Goal: Task Accomplishment & Management: Manage account settings

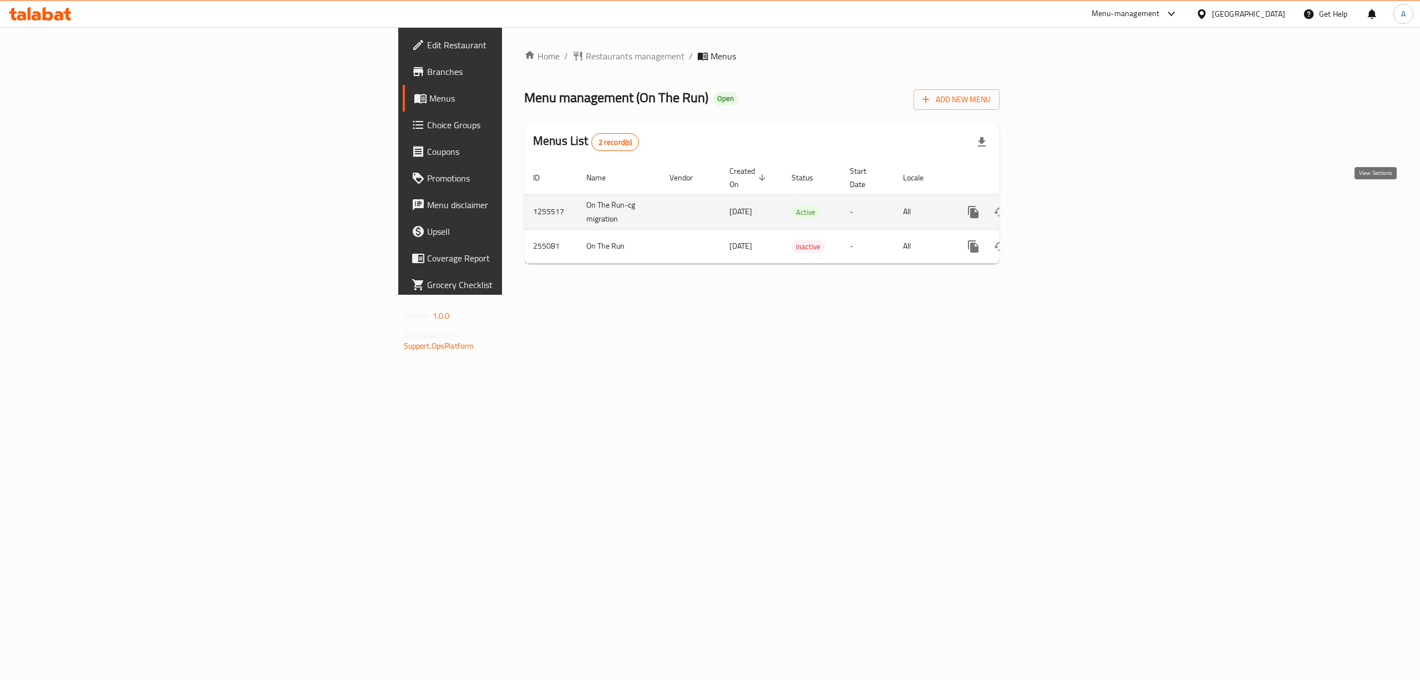
click at [1060, 205] on icon "enhanced table" at bounding box center [1053, 211] width 13 height 13
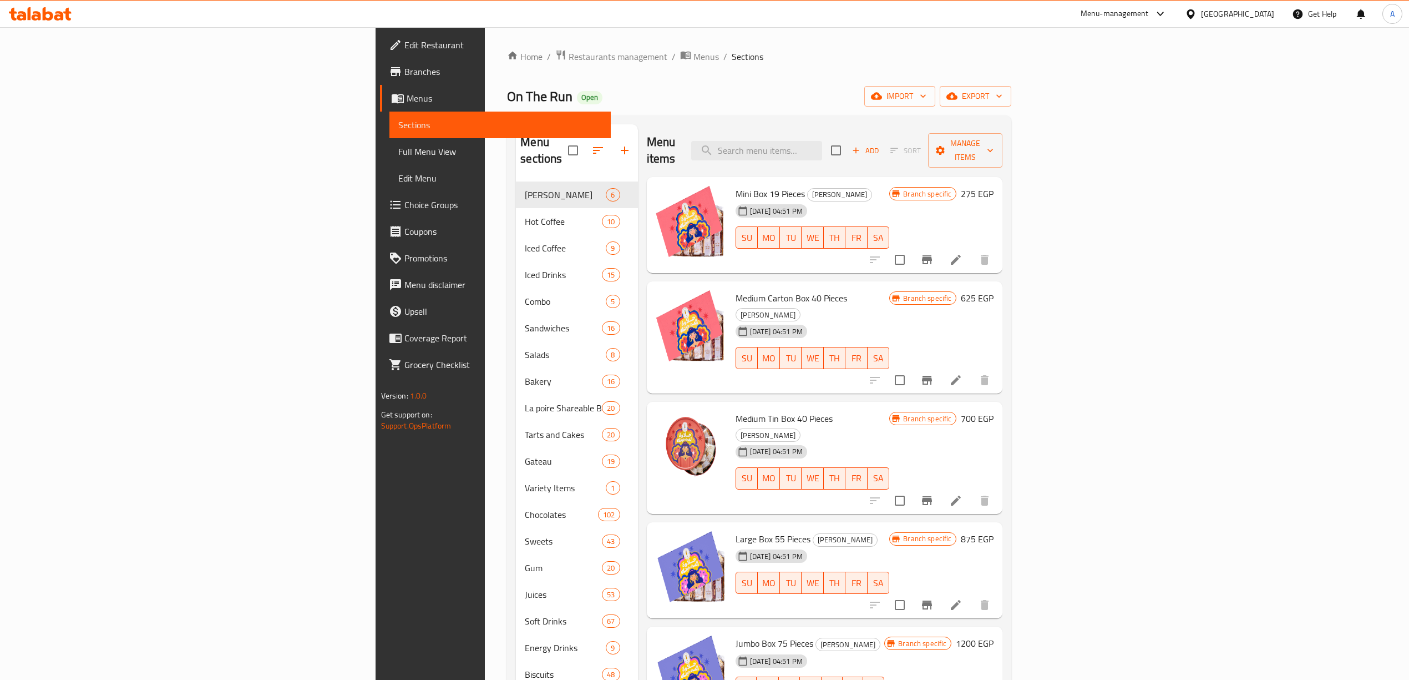
click at [1011, 80] on div "Home / Restaurants management / Menus / Sections On The Run Open import export …" at bounding box center [759, 534] width 504 height 971
click at [1011, 105] on button "export" at bounding box center [976, 96] width 72 height 21
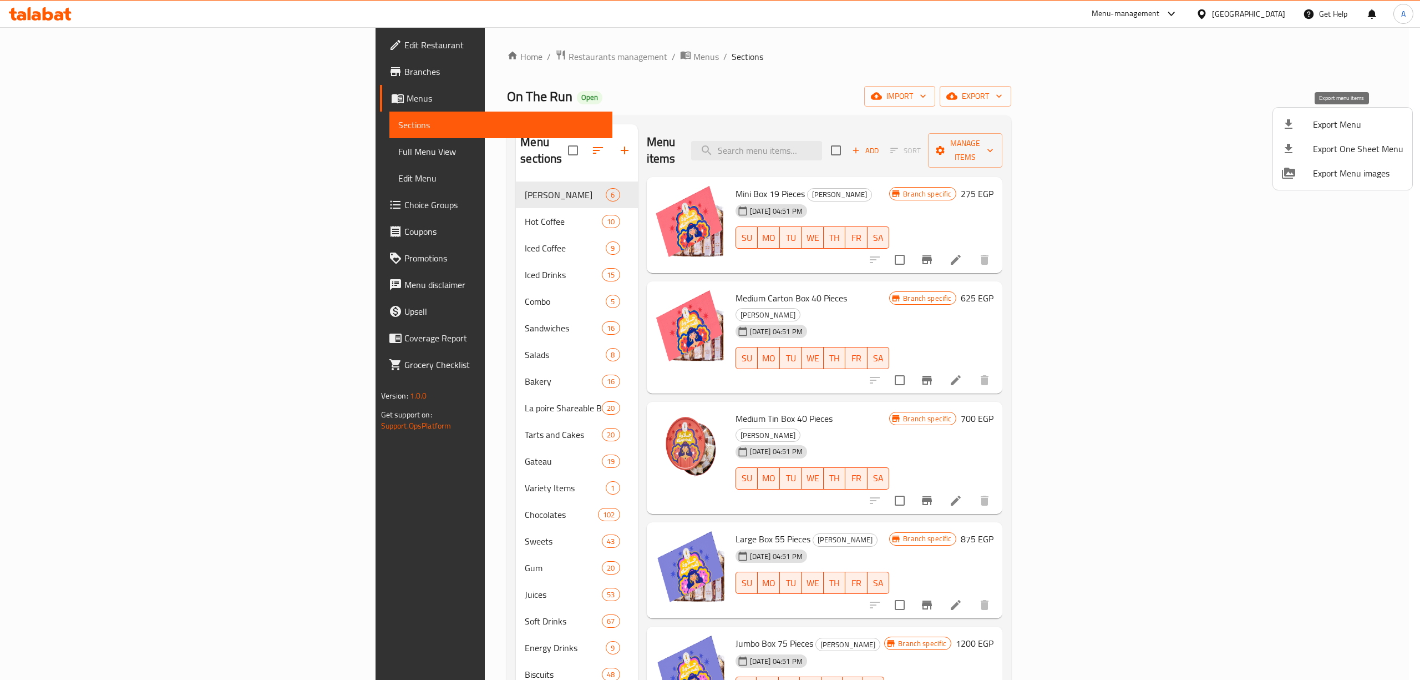
click at [1320, 125] on span "Export Menu" at bounding box center [1358, 124] width 90 height 13
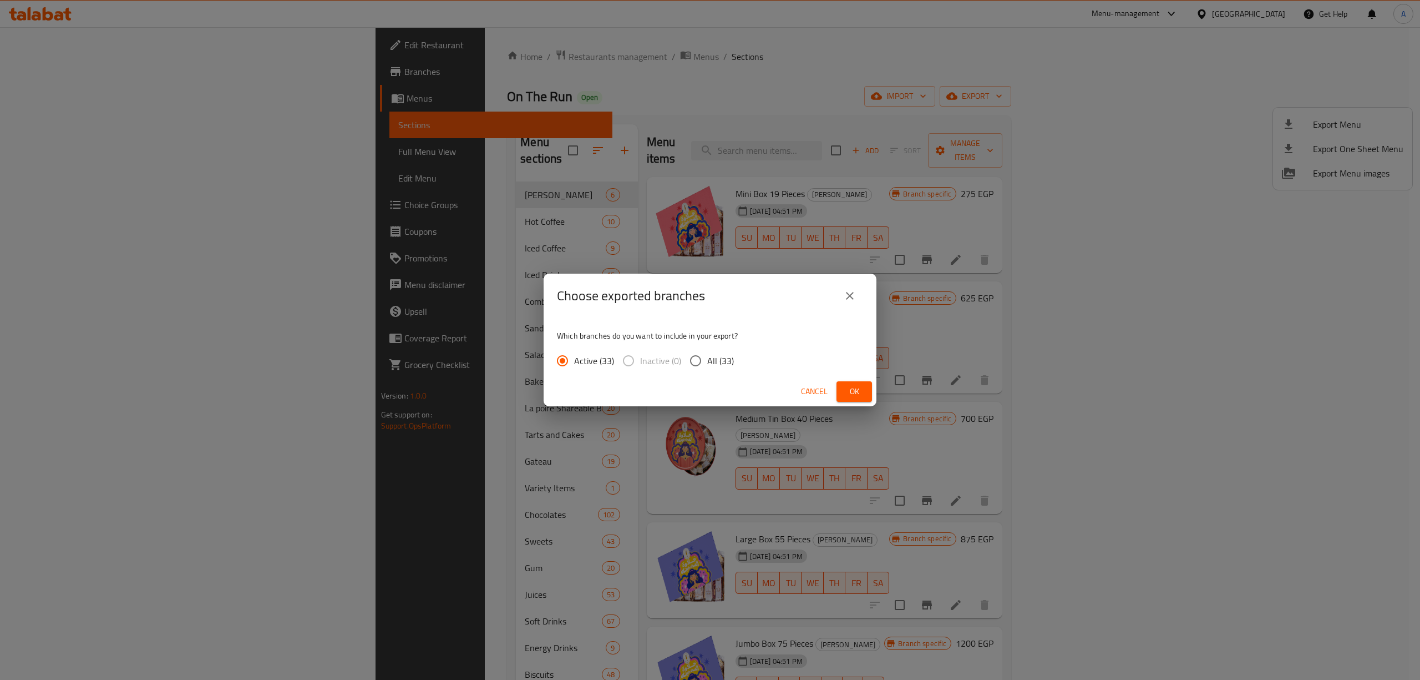
click at [707, 358] on span "All (33)" at bounding box center [720, 360] width 27 height 13
click at [707, 358] on input "All (33)" at bounding box center [695, 360] width 23 height 23
radio input "true"
click at [846, 393] on span "Ok" at bounding box center [854, 391] width 18 height 14
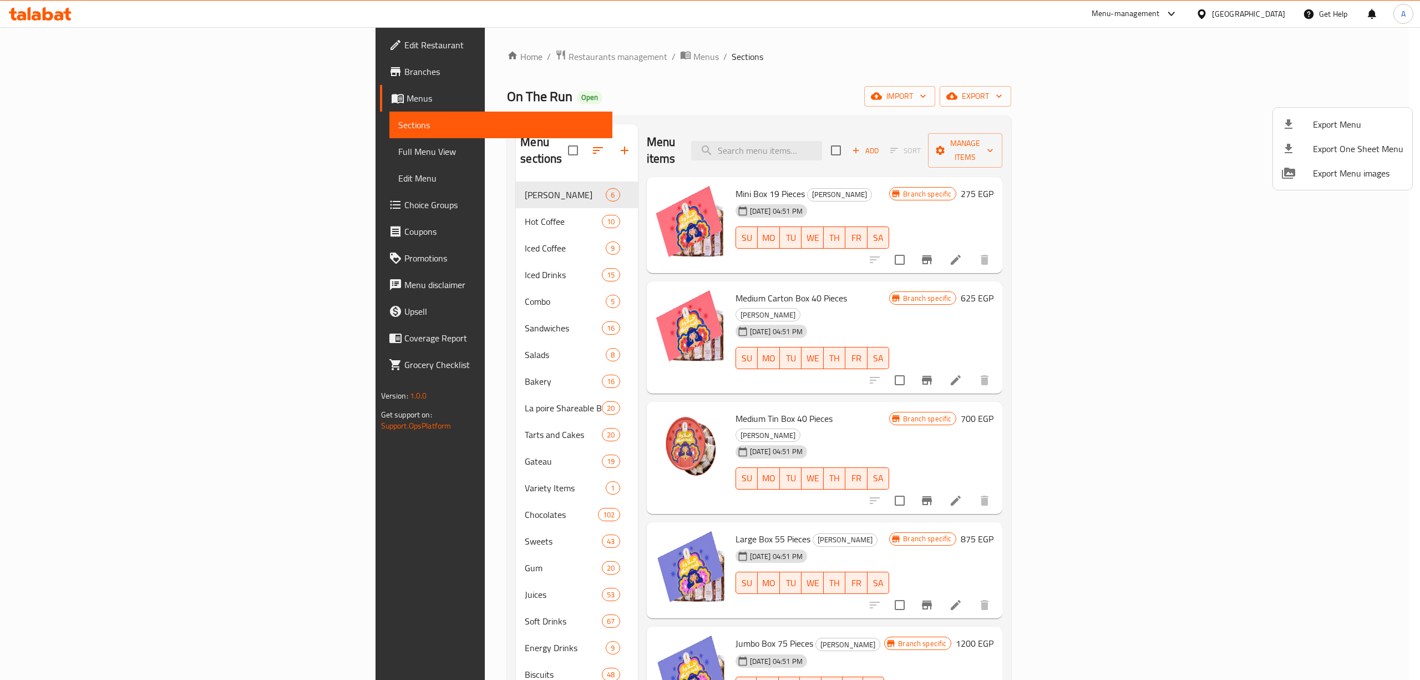
drag, startPoint x: 751, startPoint y: 80, endPoint x: 671, endPoint y: 54, distance: 84.0
click at [751, 80] on div at bounding box center [710, 340] width 1420 height 680
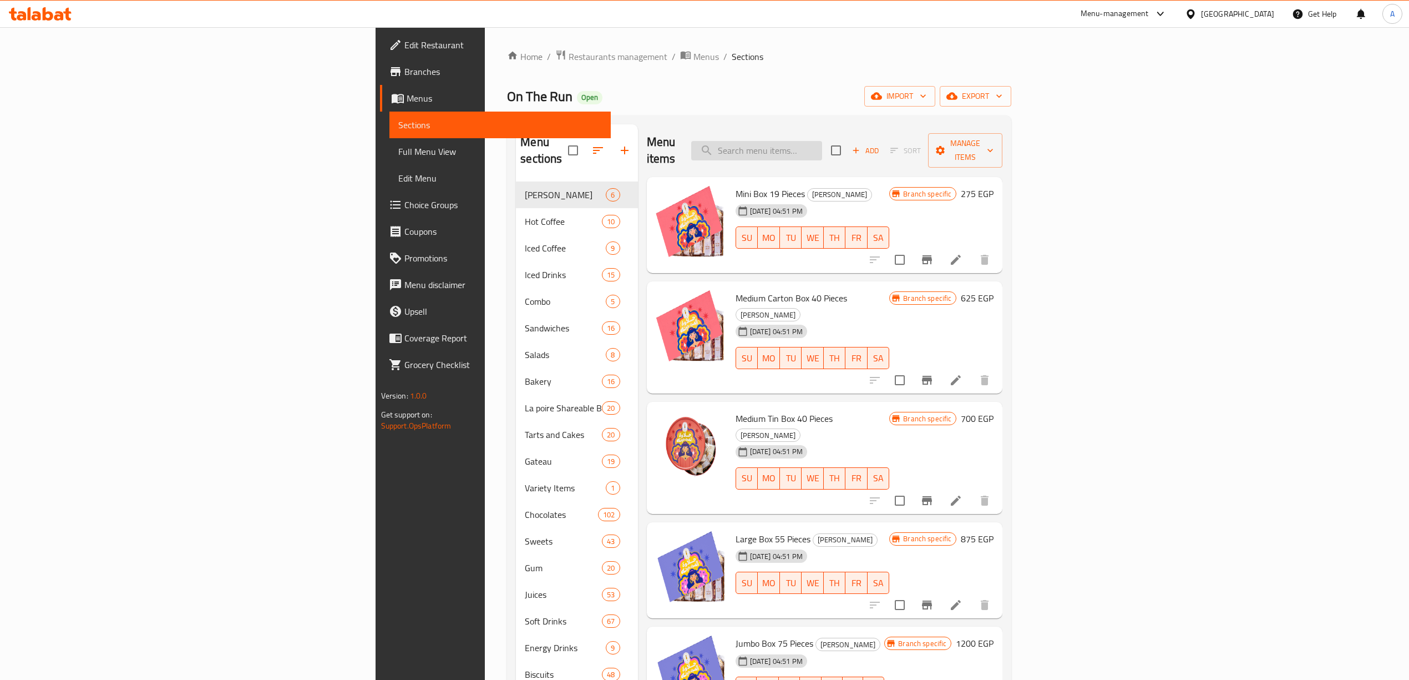
click at [822, 144] on input "search" at bounding box center [756, 150] width 131 height 19
paste input "Medium Tin Box 40 Pieces"
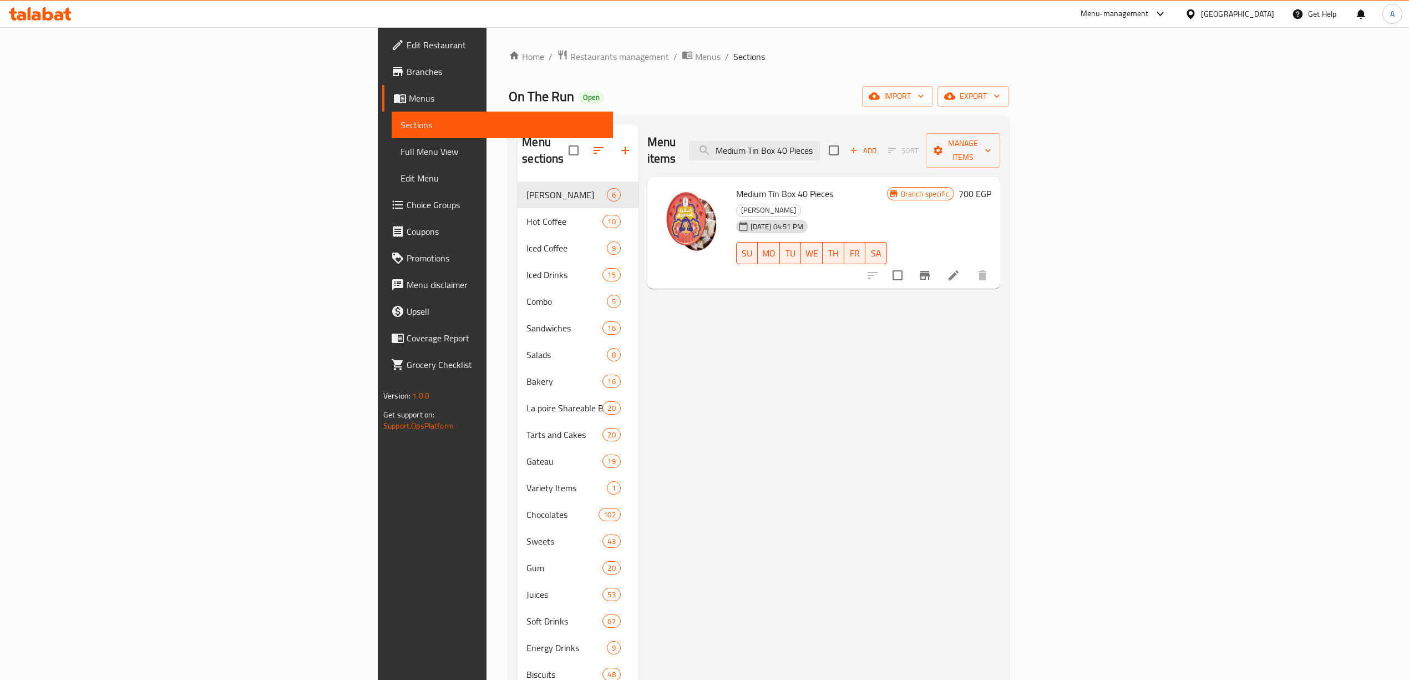
type input "Medium Tin Box 40 Pieces"
click at [931, 268] on icon "Branch-specific-item" at bounding box center [924, 274] width 13 height 13
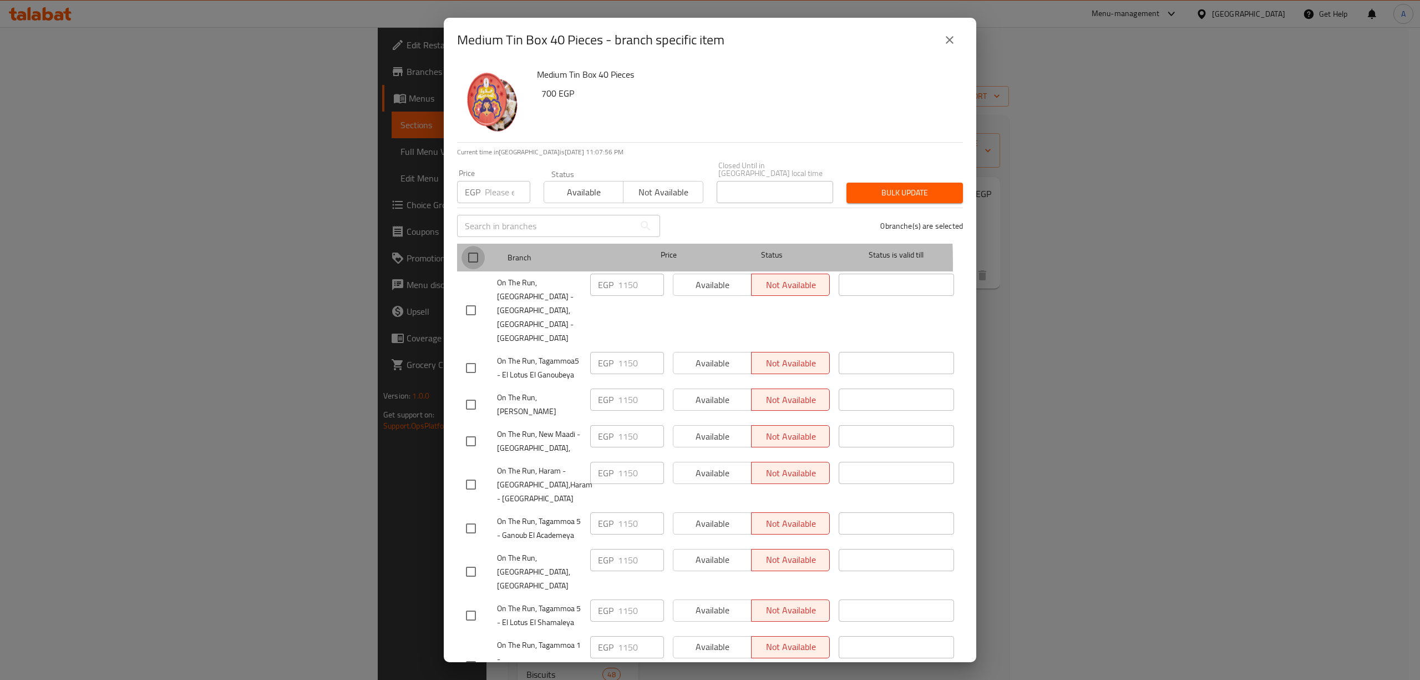
click at [473, 255] on input "checkbox" at bounding box center [473, 257] width 23 height 23
checkbox input "true"
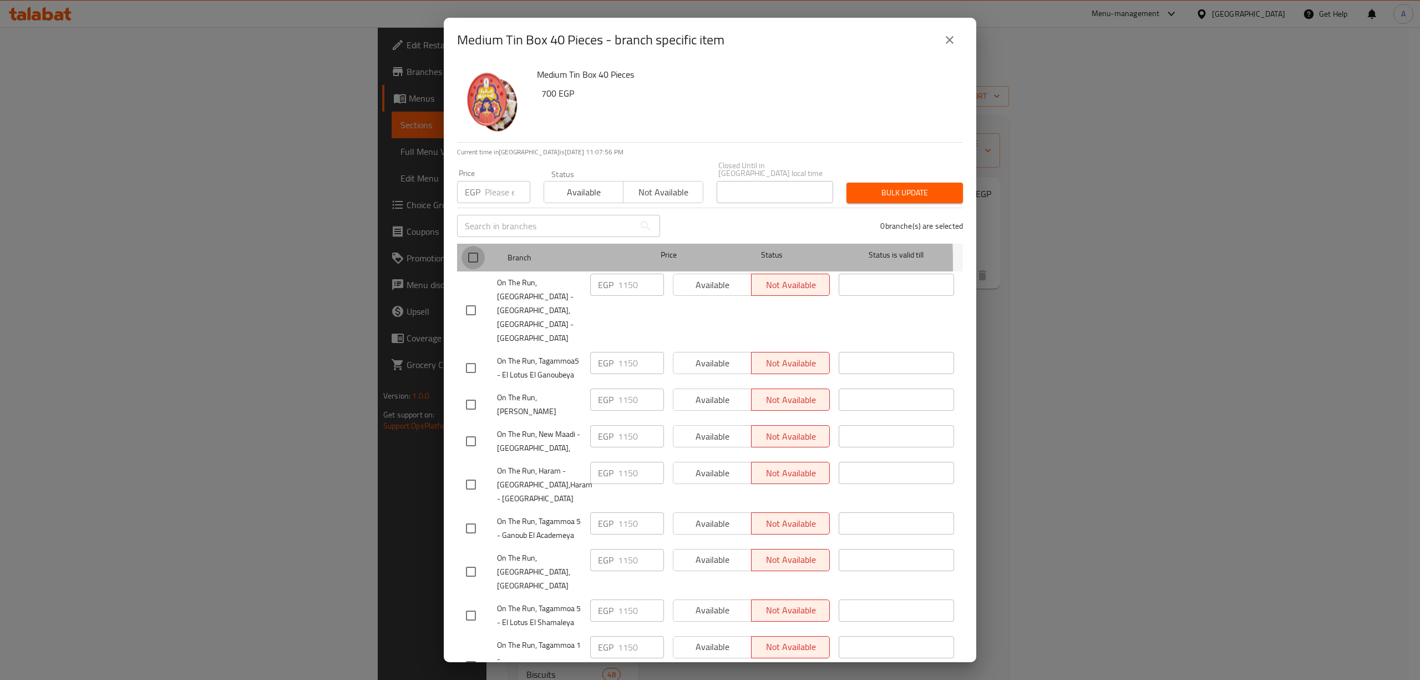
checkbox input "true"
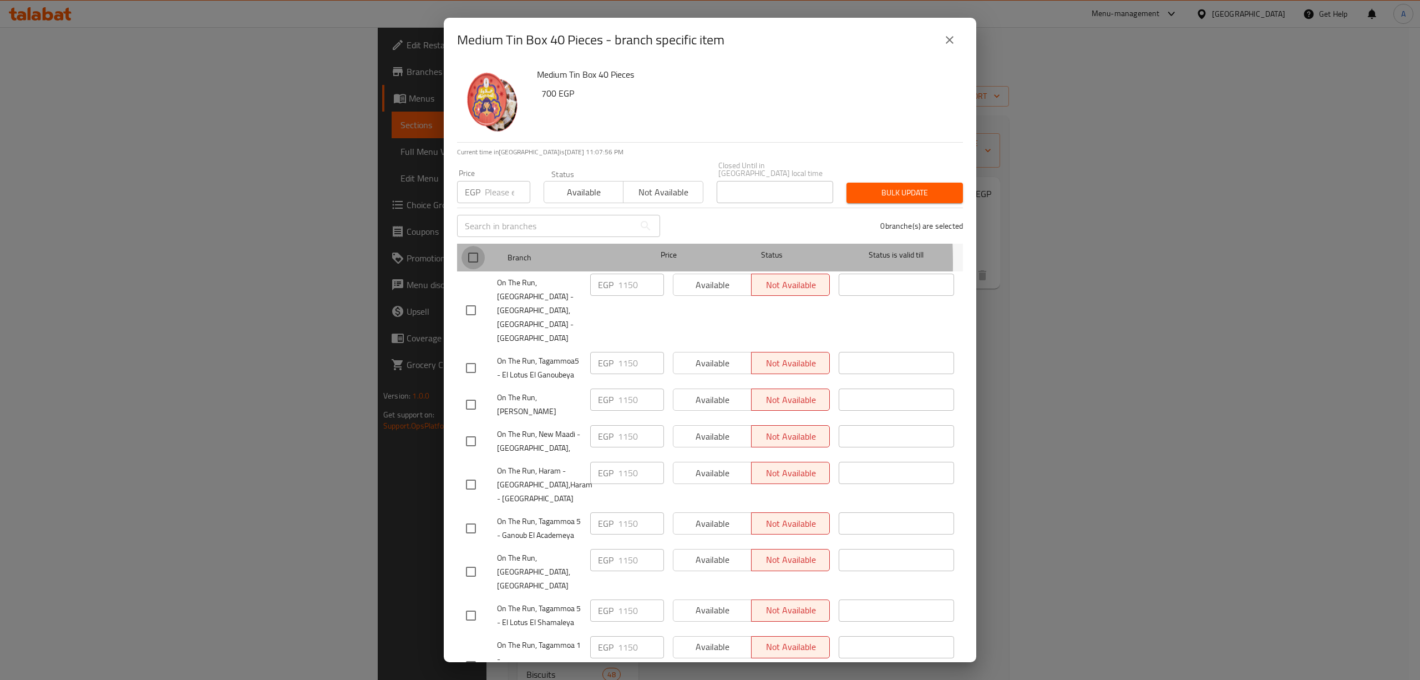
checkbox input "true"
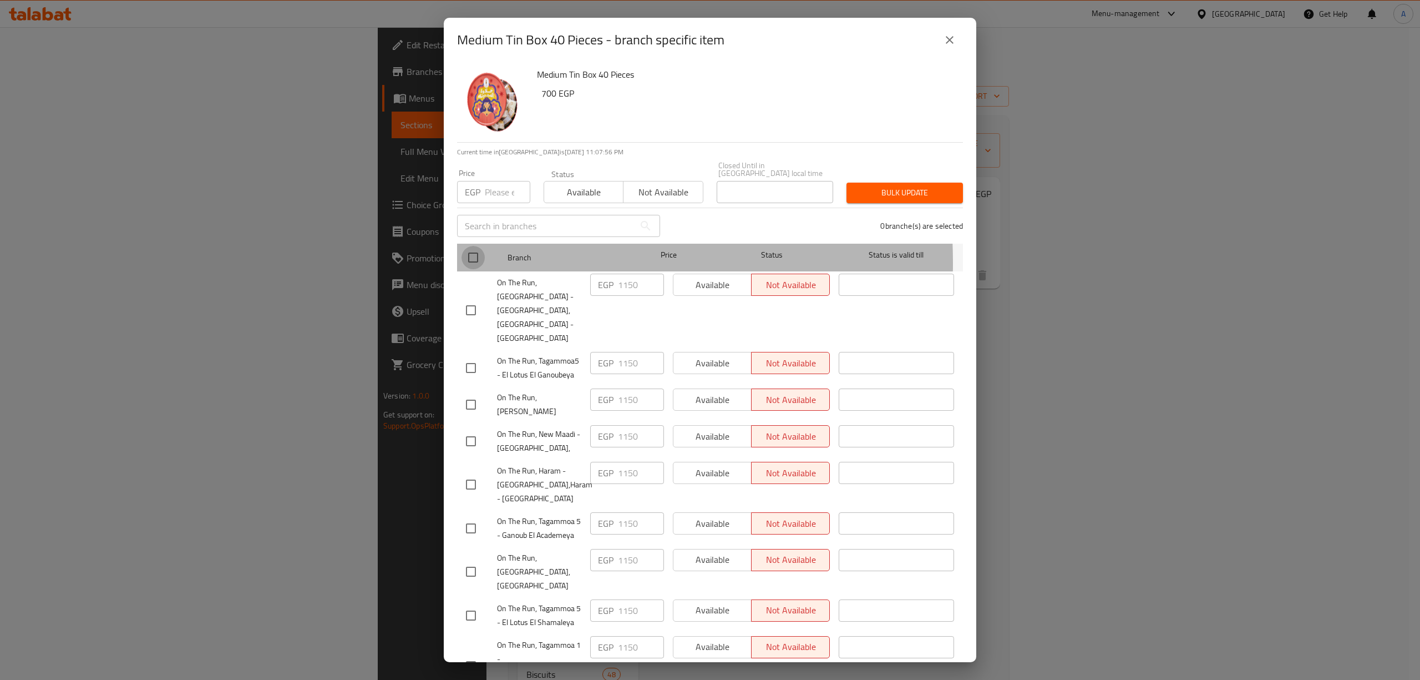
checkbox input "true"
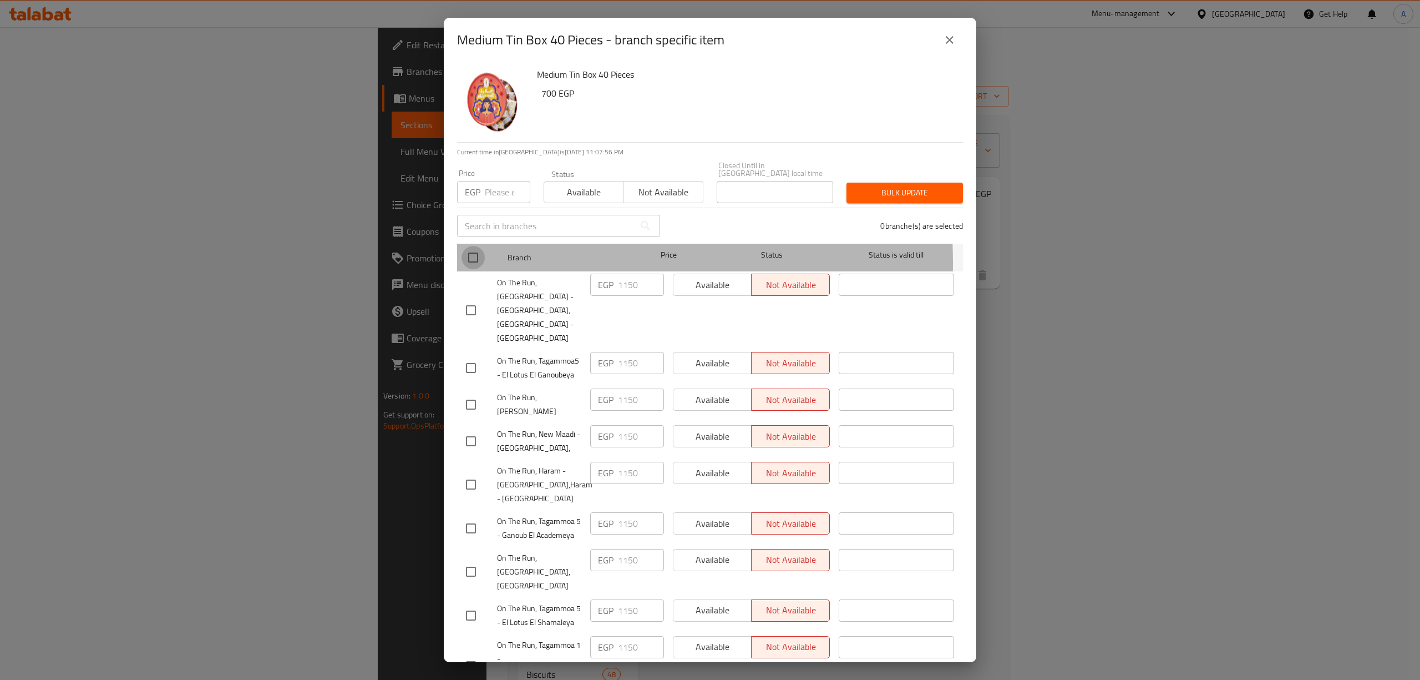
checkbox input "true"
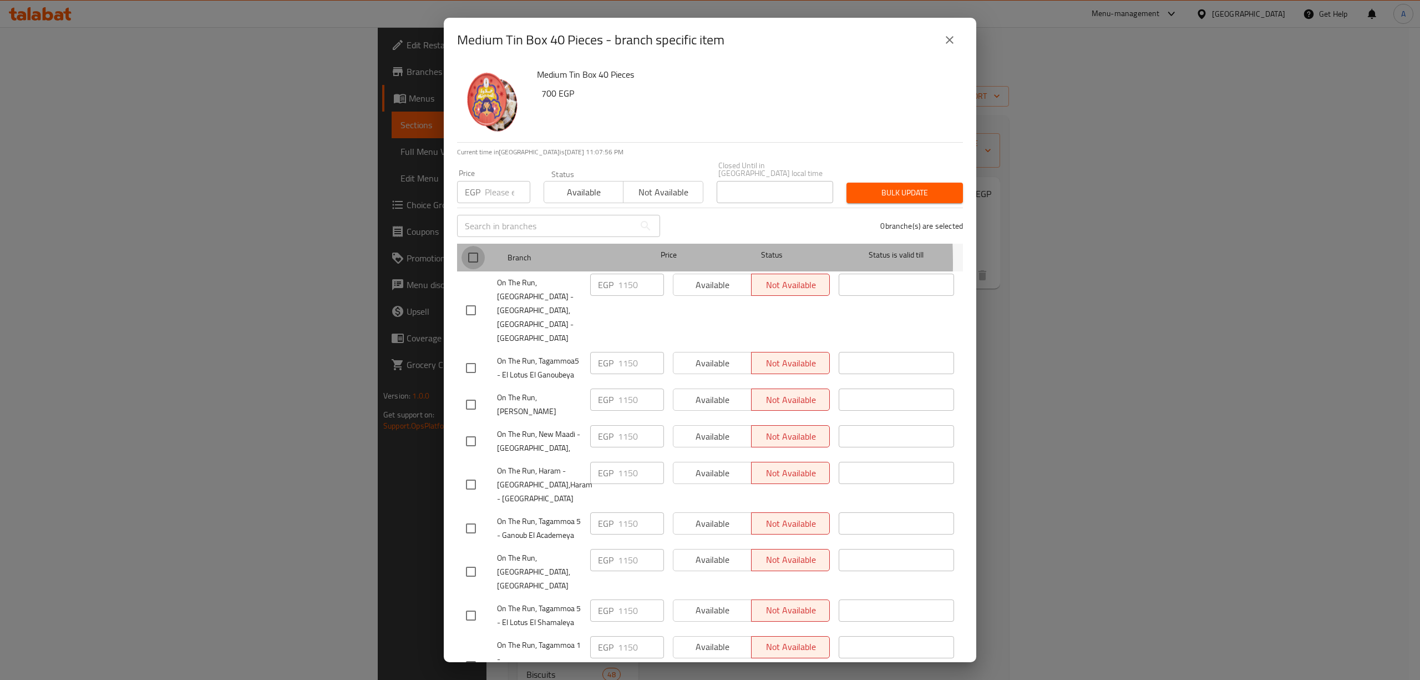
checkbox input "true"
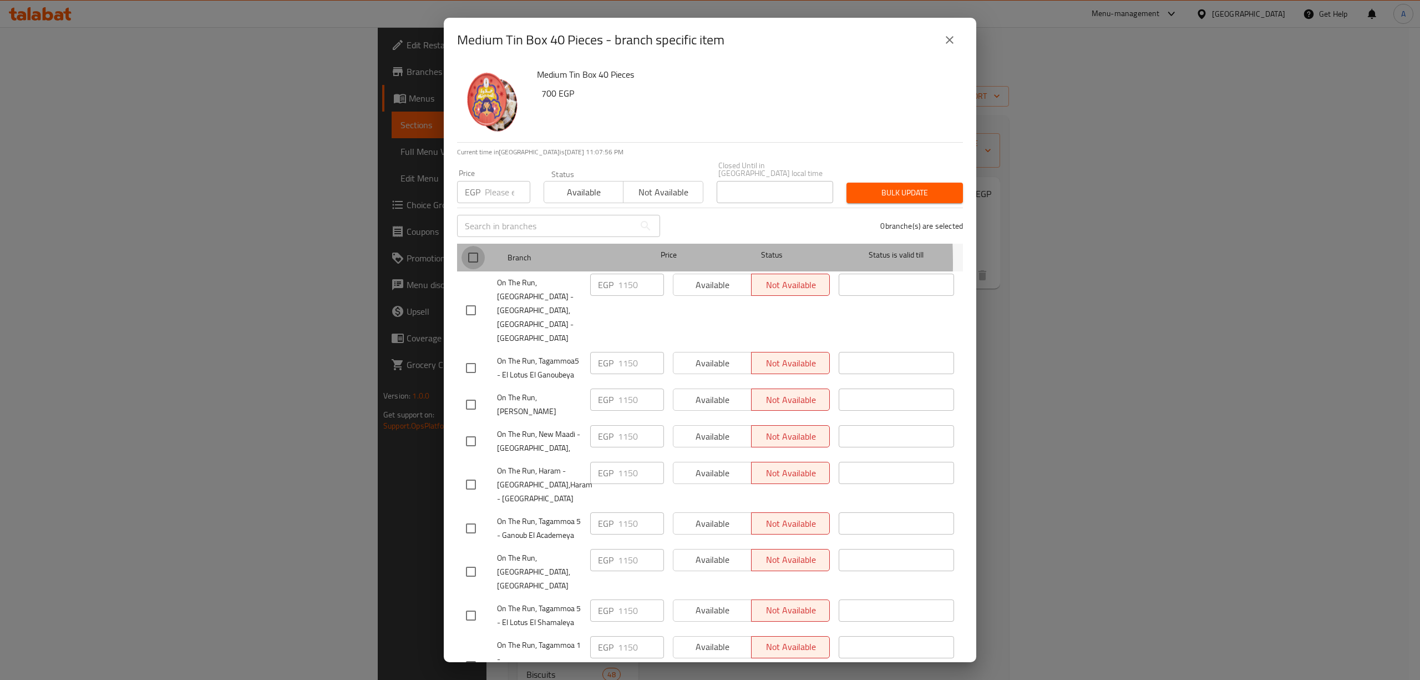
checkbox input "true"
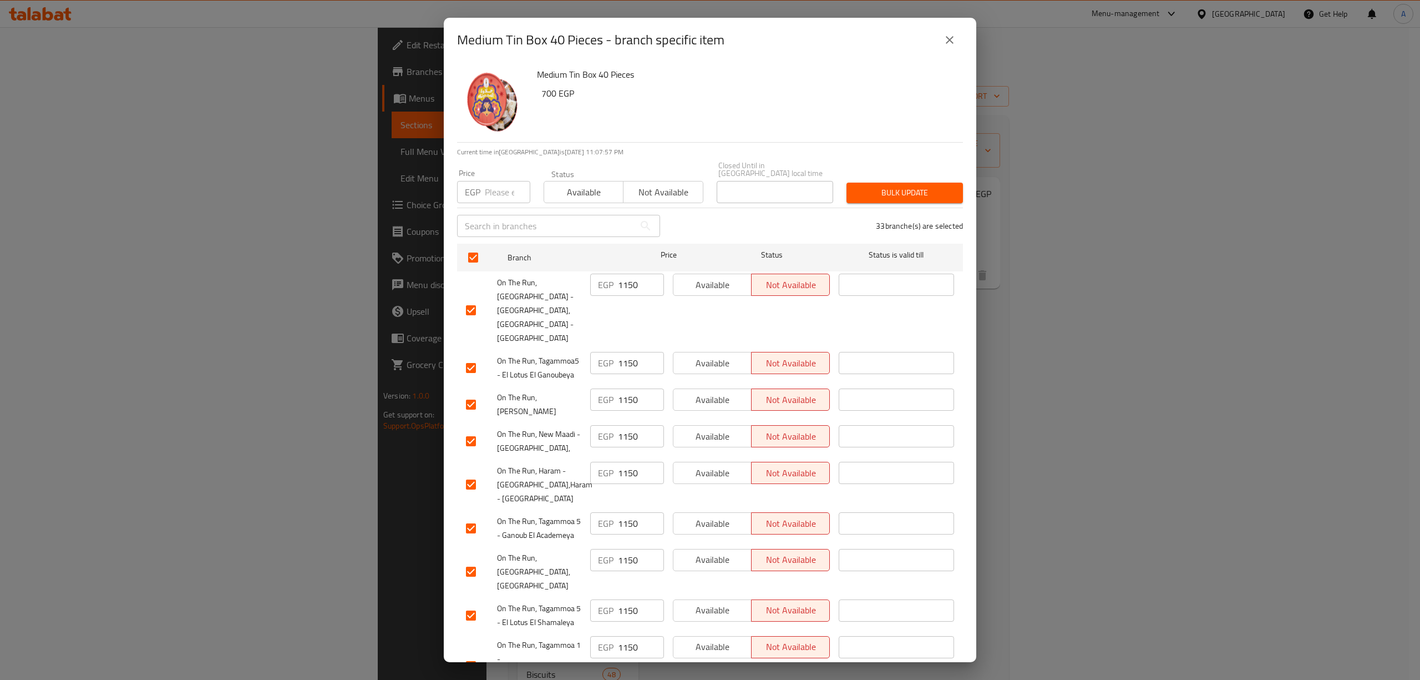
click at [486, 191] on input "number" at bounding box center [507, 192] width 45 height 22
type input "1200"
click at [906, 187] on span "Bulk update" at bounding box center [904, 193] width 99 height 14
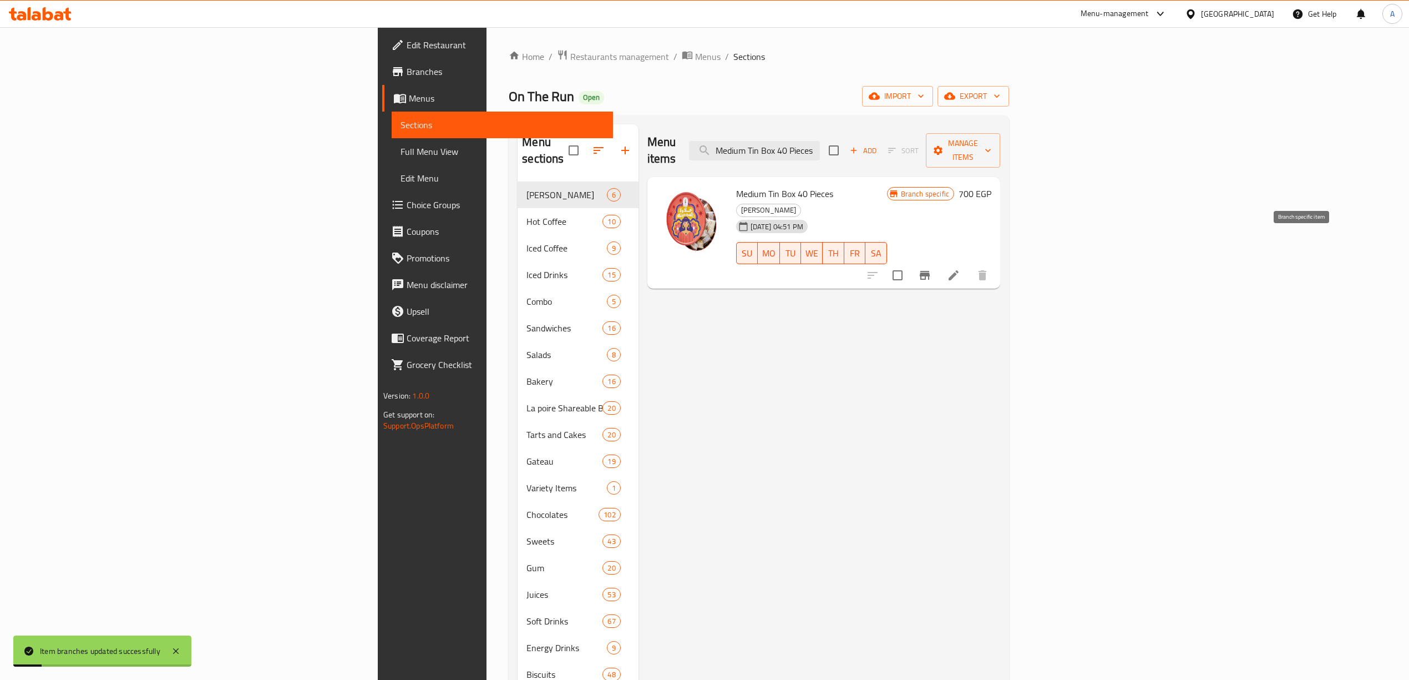
click at [930, 271] on icon "Branch-specific-item" at bounding box center [925, 275] width 10 height 9
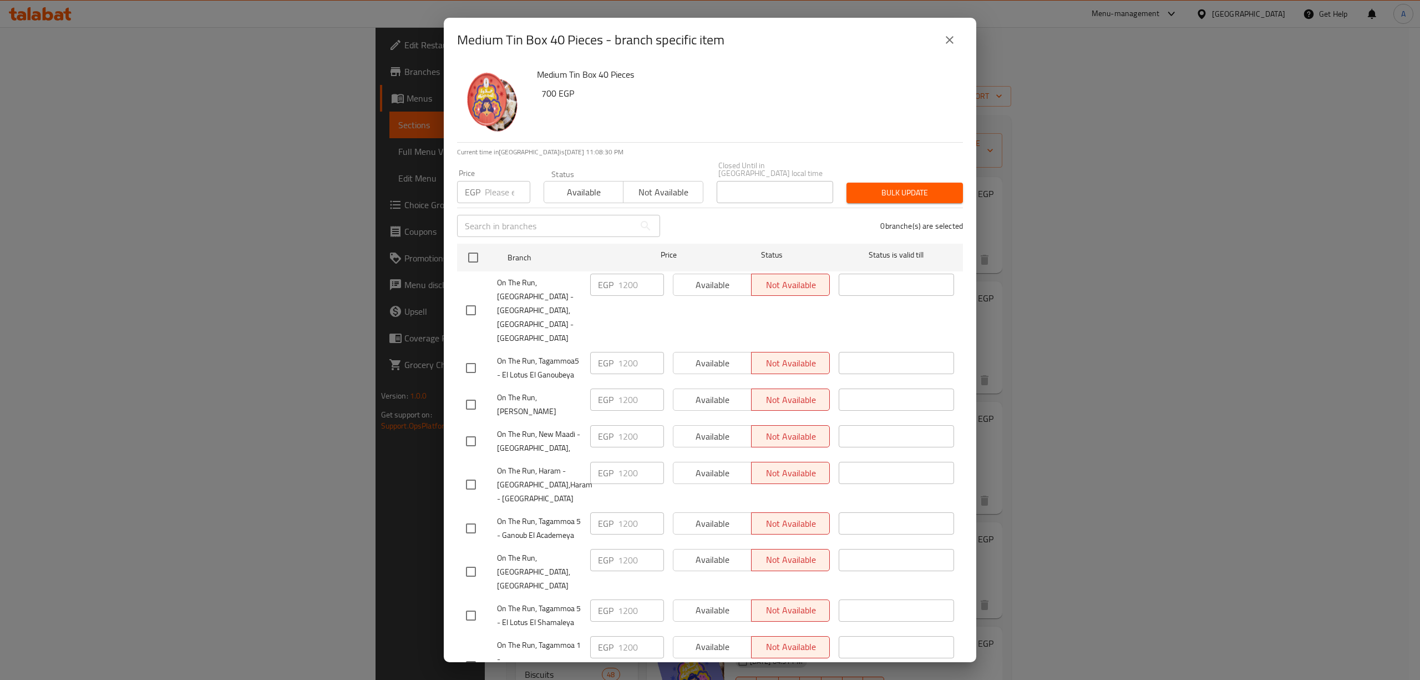
click at [952, 34] on icon "close" at bounding box center [949, 39] width 13 height 13
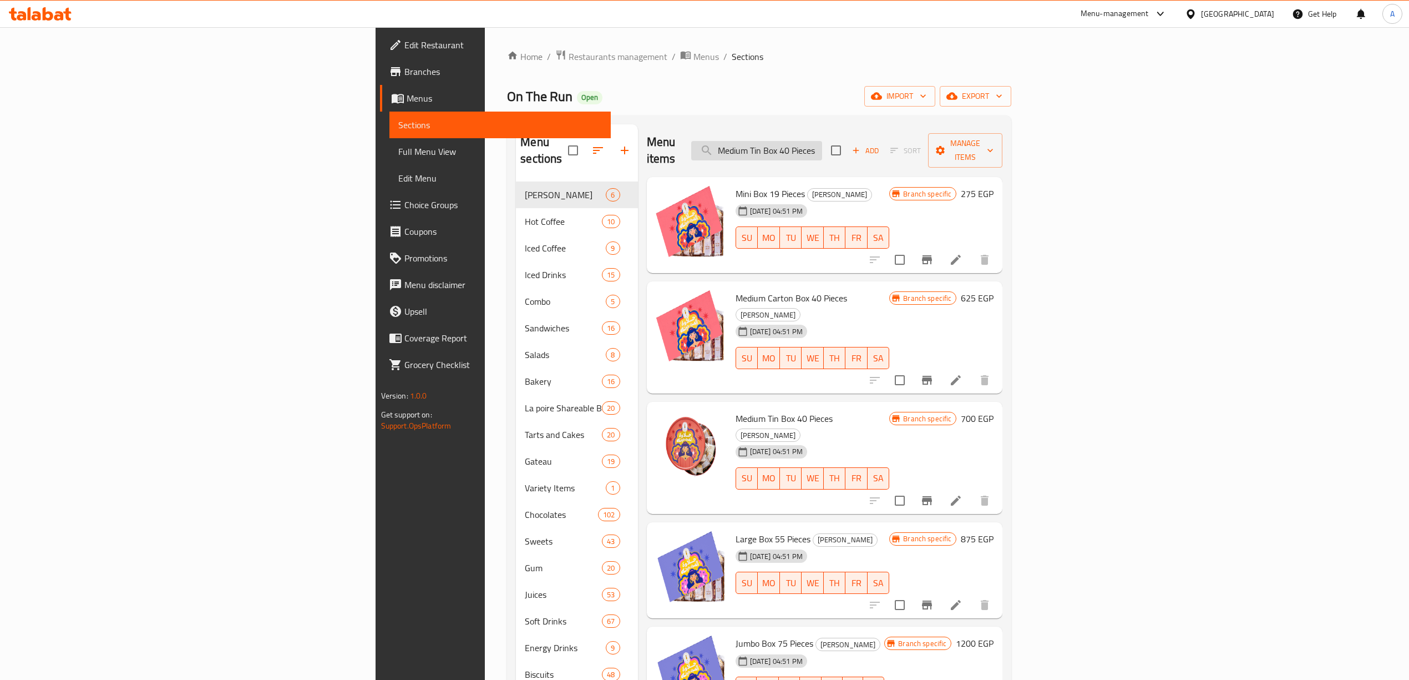
click at [822, 141] on input "Medium Tin Box 40 Pieces" at bounding box center [756, 150] width 131 height 19
click at [822, 145] on input "Medium Tin Box 40 Pieces" at bounding box center [756, 150] width 131 height 19
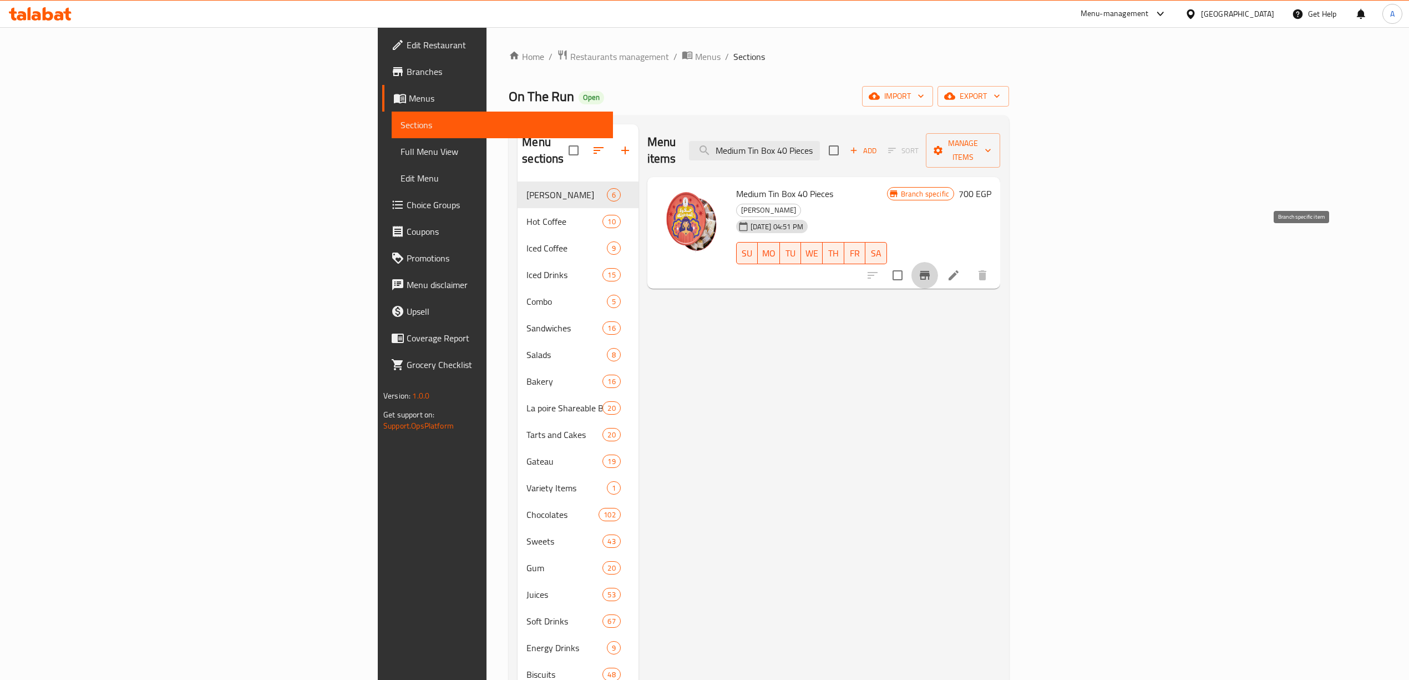
click at [930, 271] on icon "Branch-specific-item" at bounding box center [925, 275] width 10 height 9
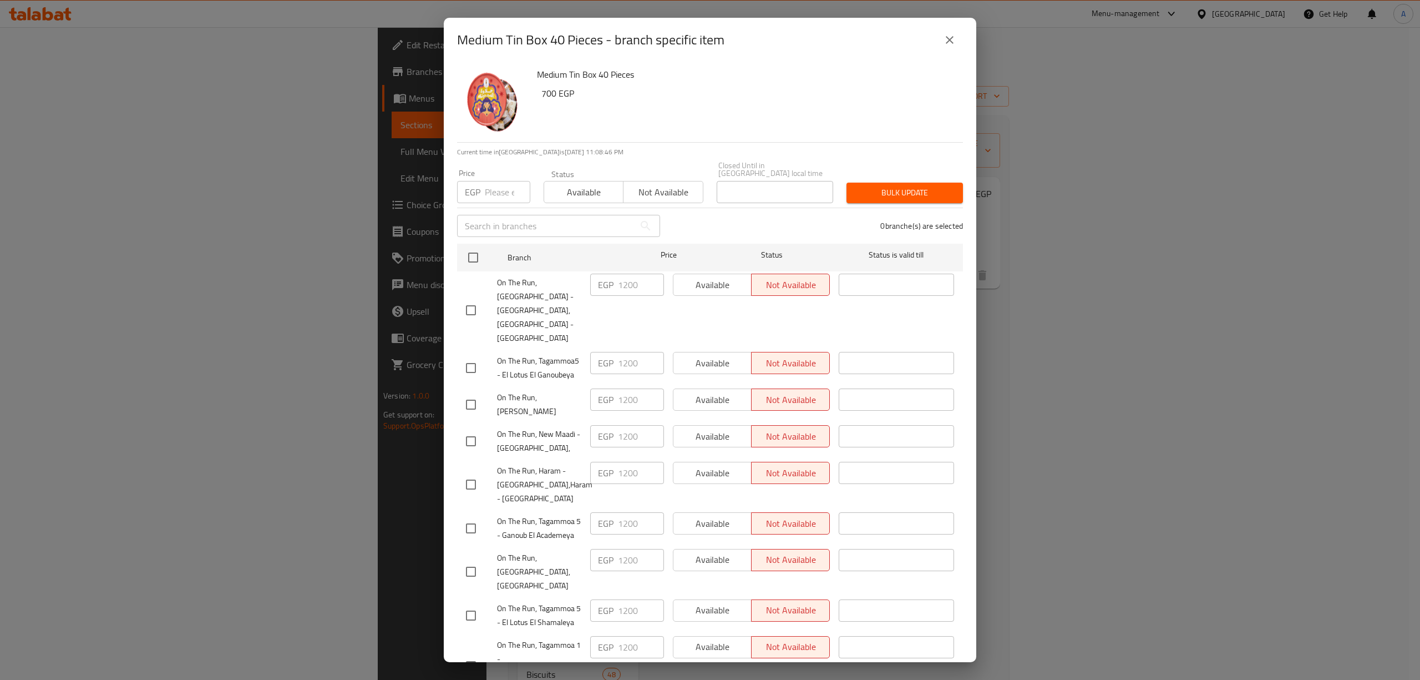
click at [947, 33] on icon "close" at bounding box center [949, 39] width 13 height 13
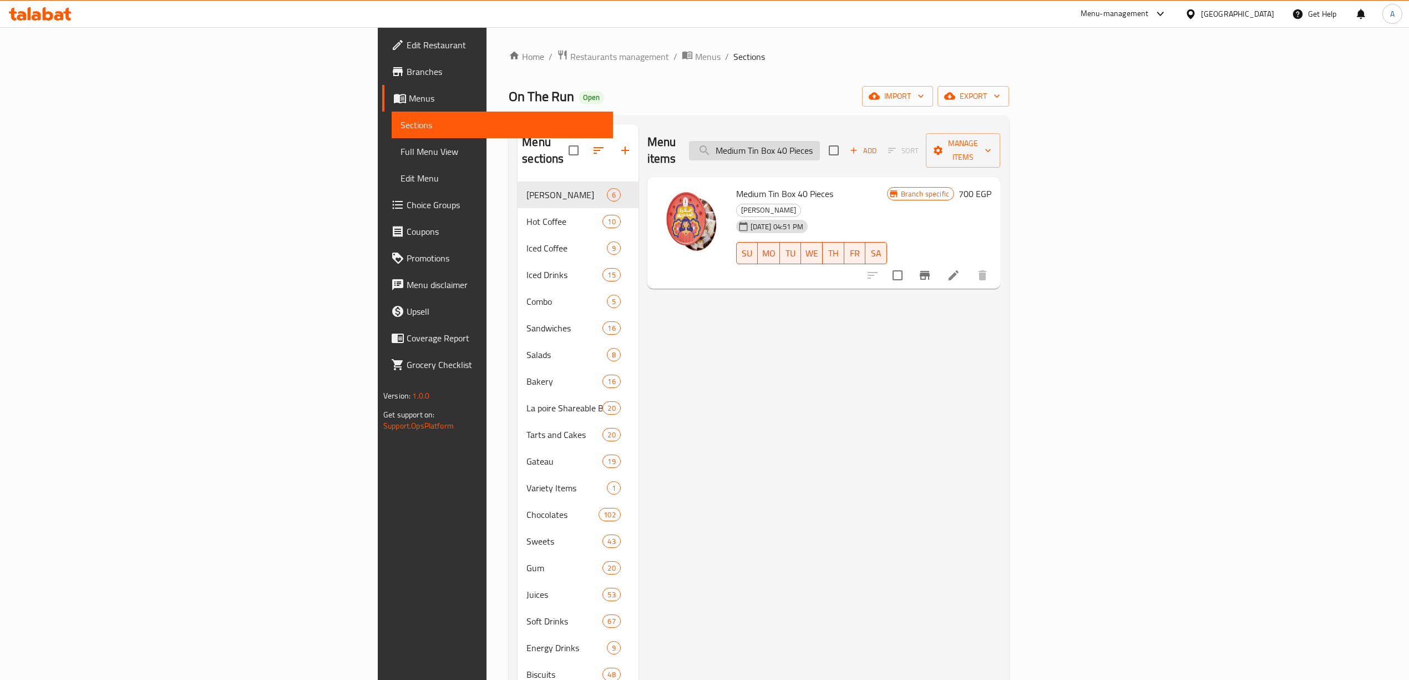
click at [820, 149] on input "Medium Tin Box 40 Pieces" at bounding box center [754, 150] width 131 height 19
paste input "Jumbo Box 75"
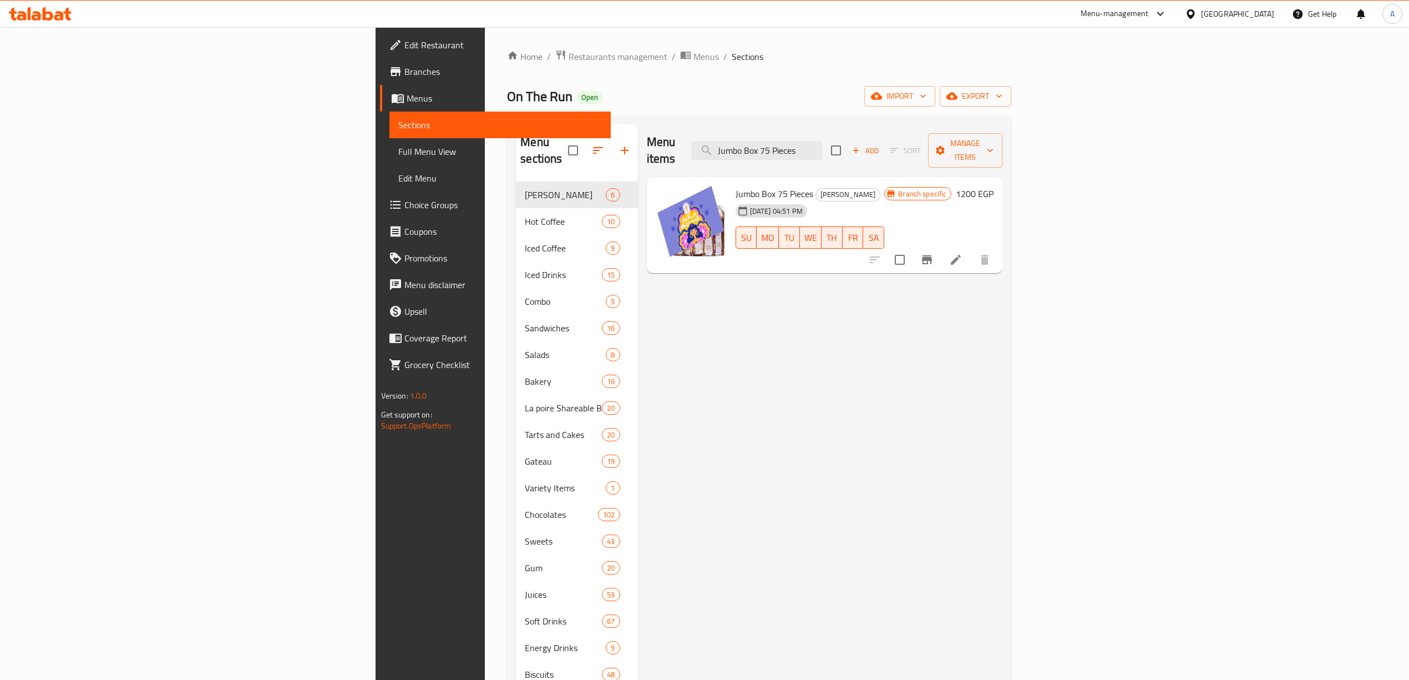
type input "Jumbo Box 75 Pieces"
click at [940, 251] on button "Branch-specific-item" at bounding box center [927, 259] width 27 height 27
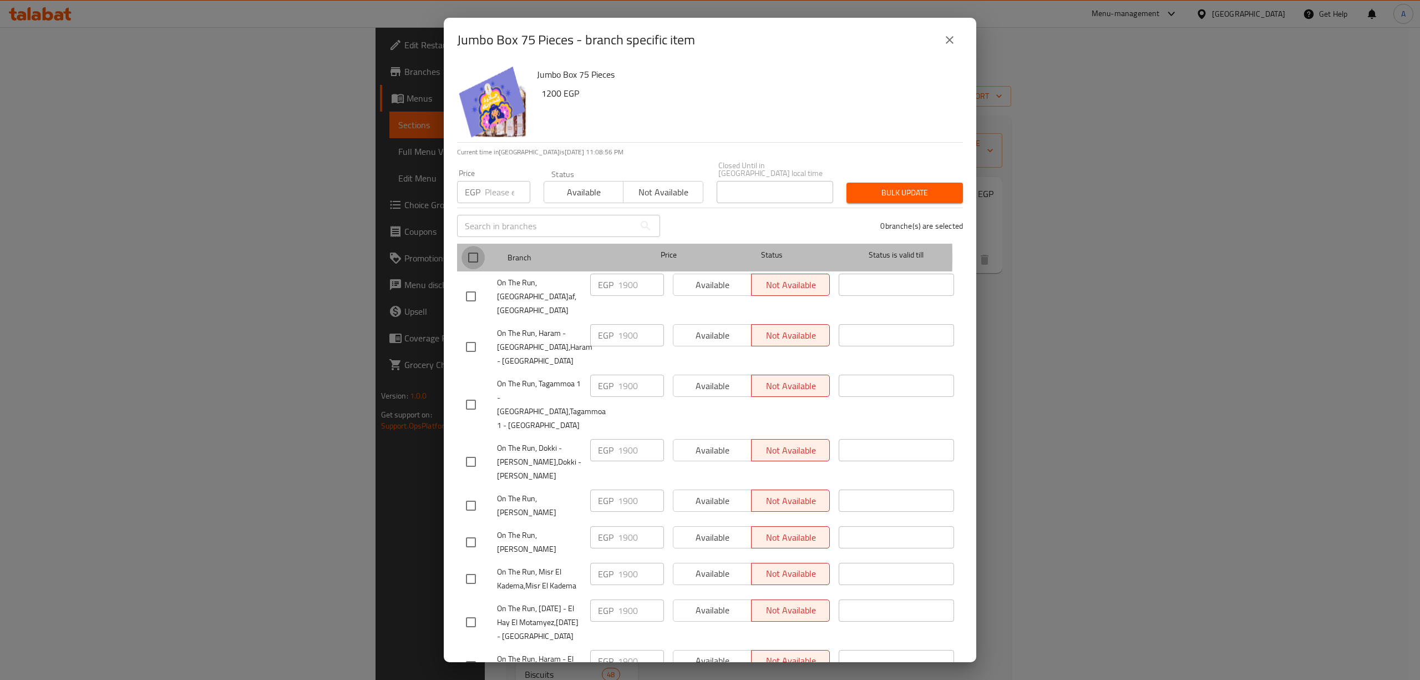
click at [478, 249] on input "checkbox" at bounding box center [473, 257] width 23 height 23
checkbox input "true"
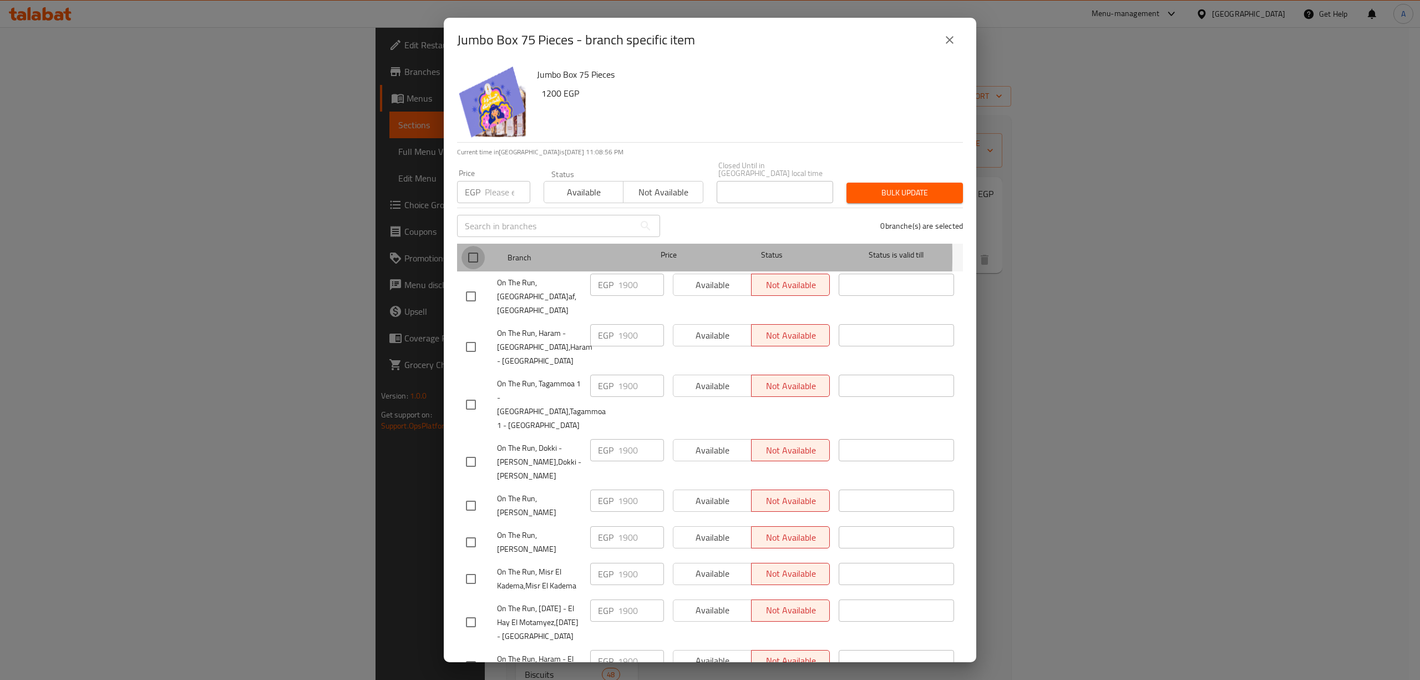
checkbox input "true"
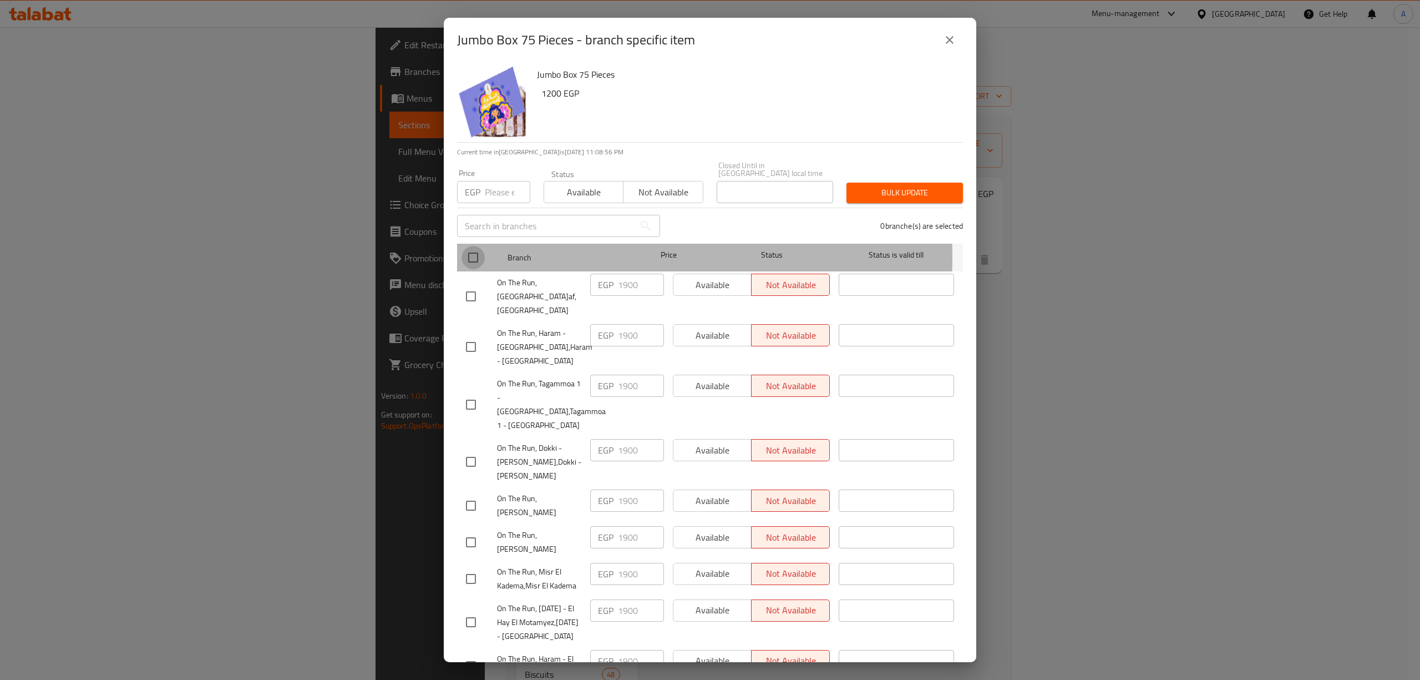
checkbox input "true"
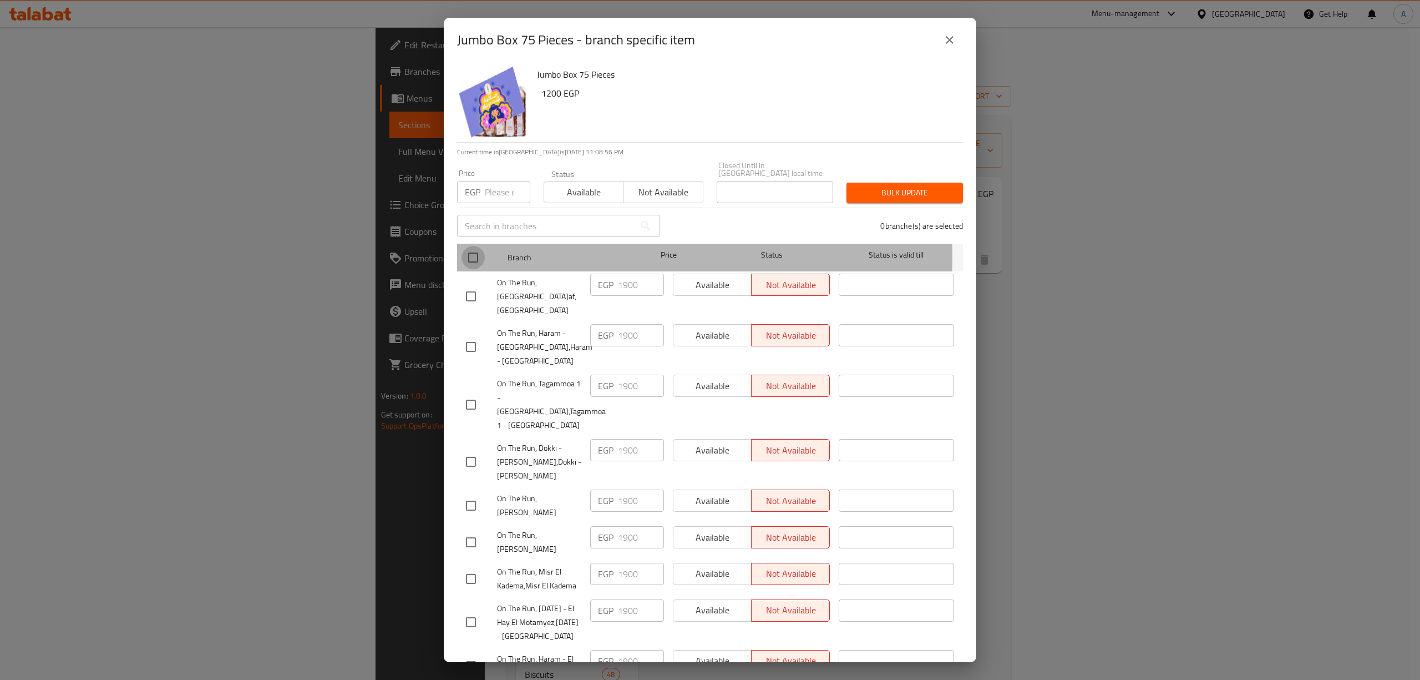
checkbox input "true"
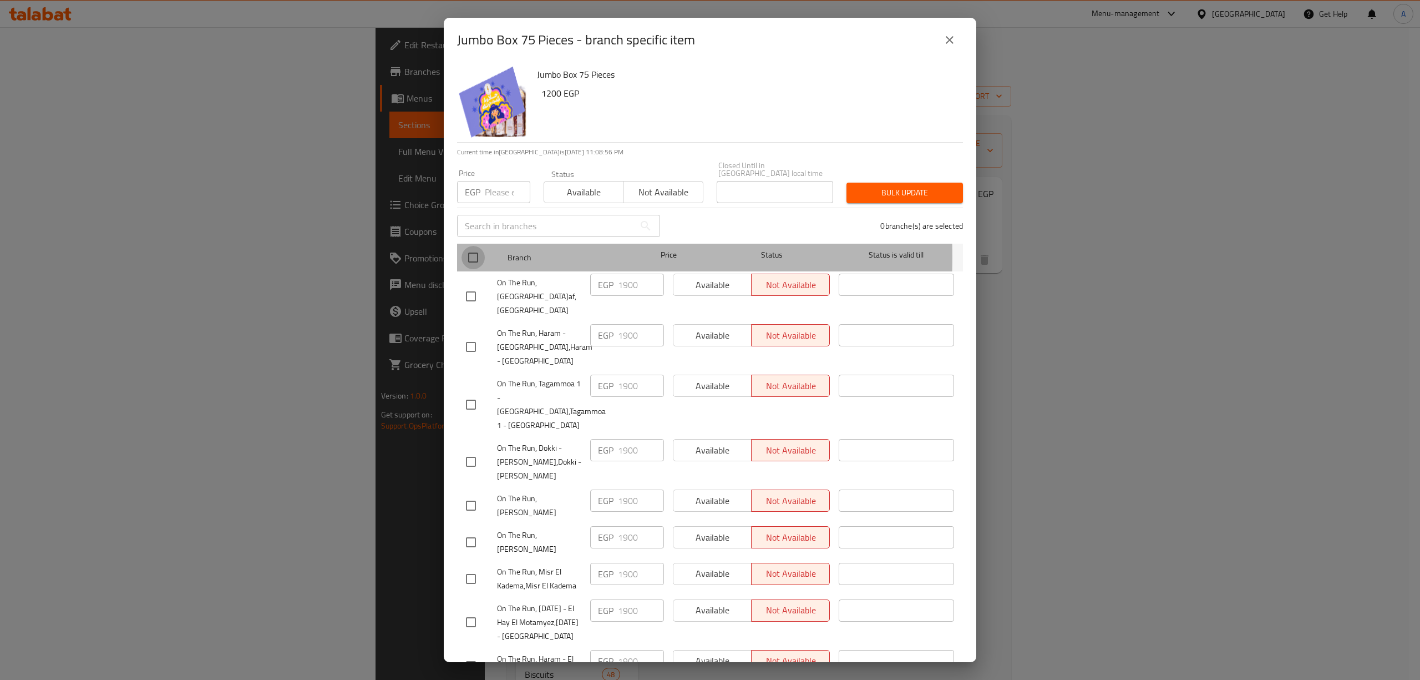
checkbox input "true"
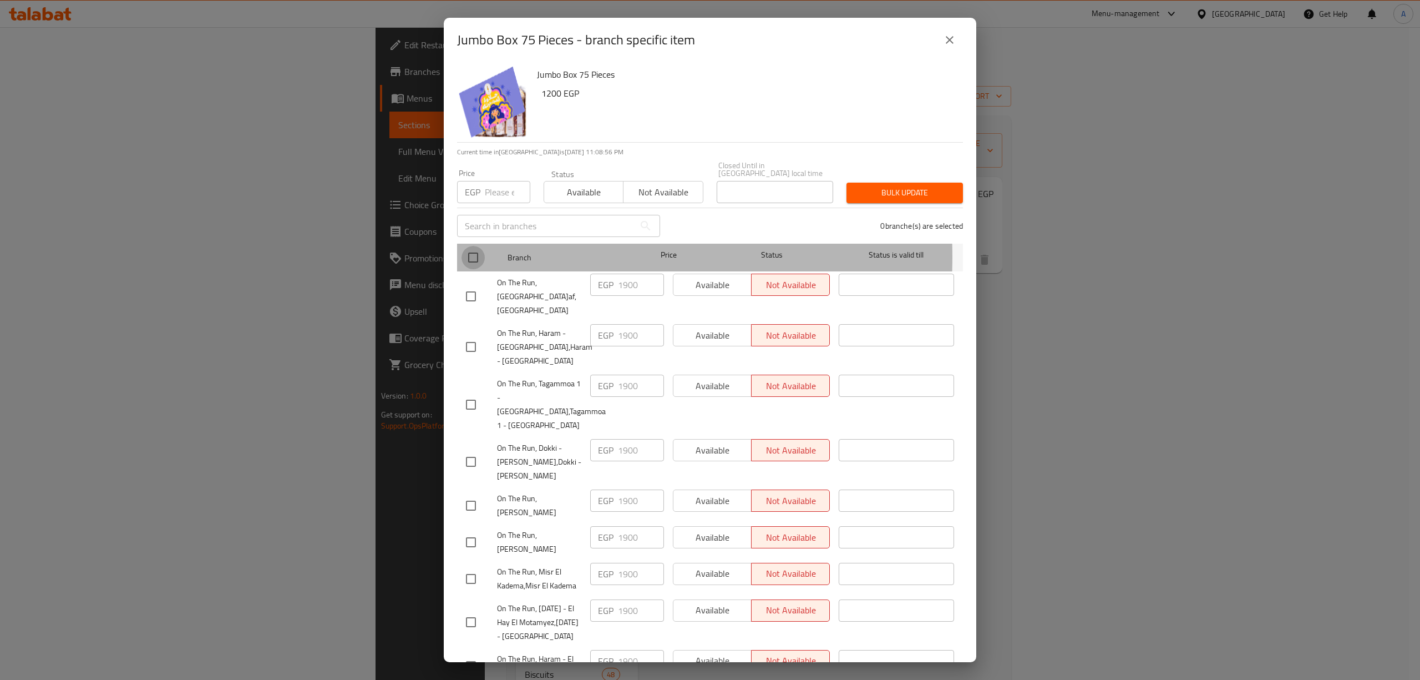
checkbox input "true"
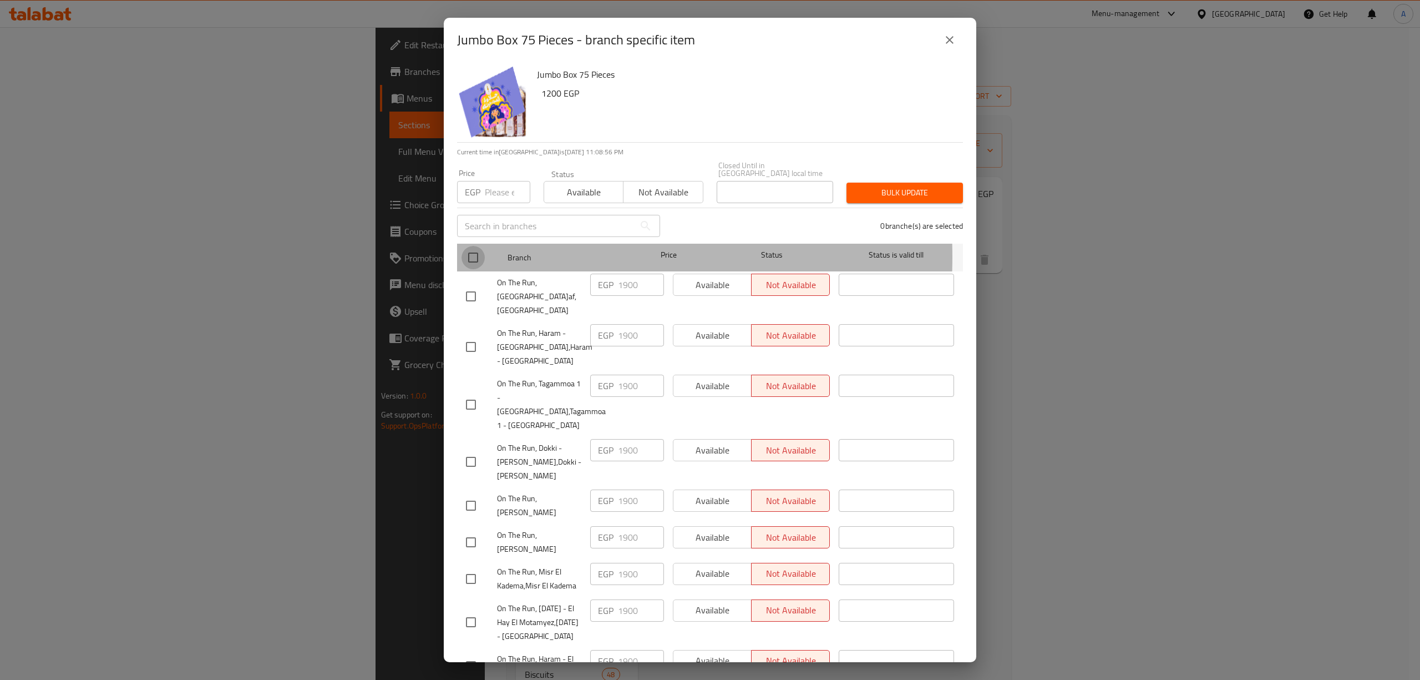
checkbox input "true"
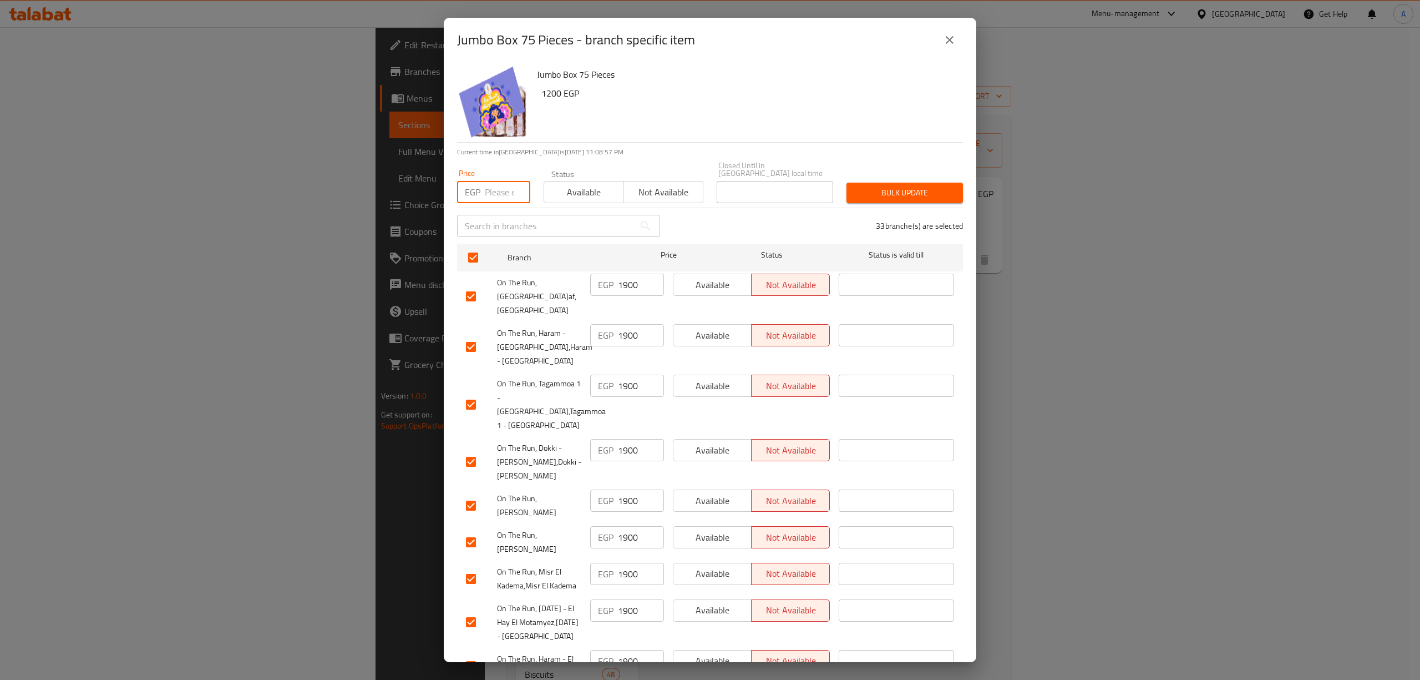
click at [496, 185] on input "number" at bounding box center [507, 192] width 45 height 22
type input "2000"
click at [915, 187] on span "Bulk update" at bounding box center [904, 193] width 99 height 14
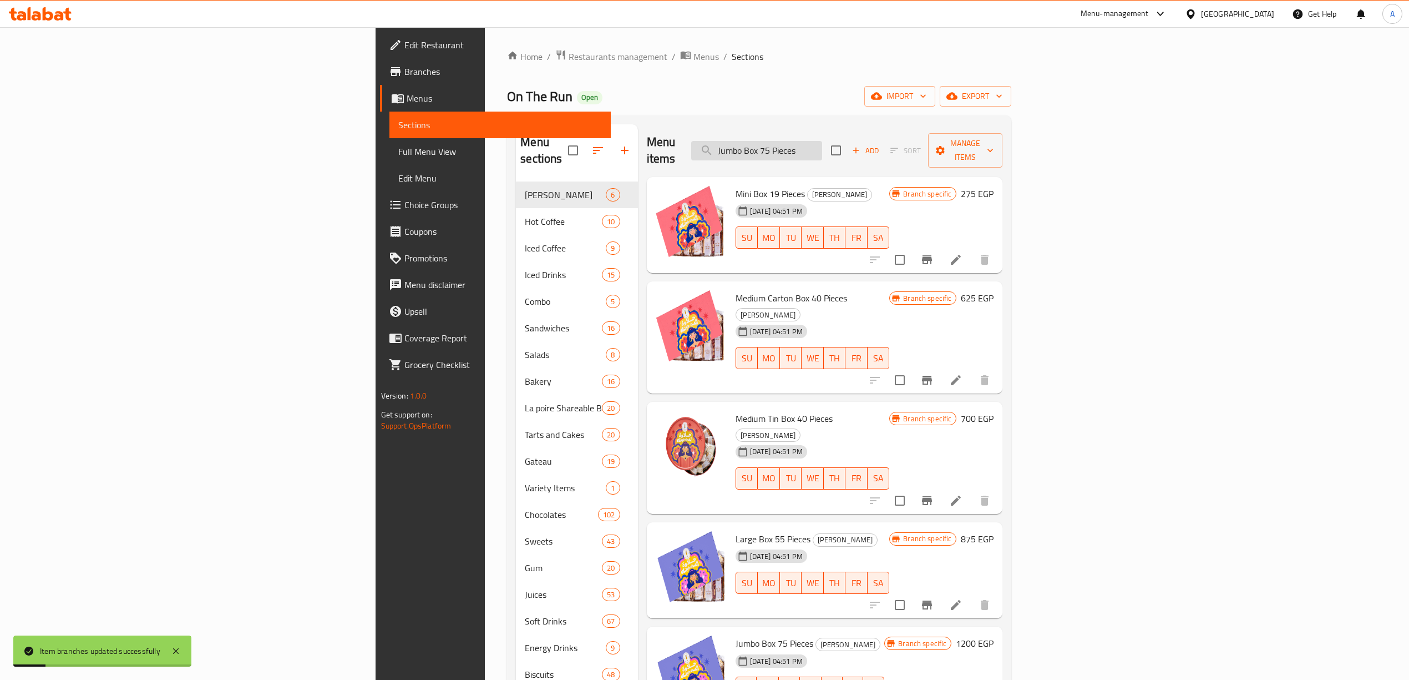
click at [822, 141] on input "Jumbo Box 75 Pieces" at bounding box center [756, 150] width 131 height 19
paste input "Arousa El Mouled Premium Box"
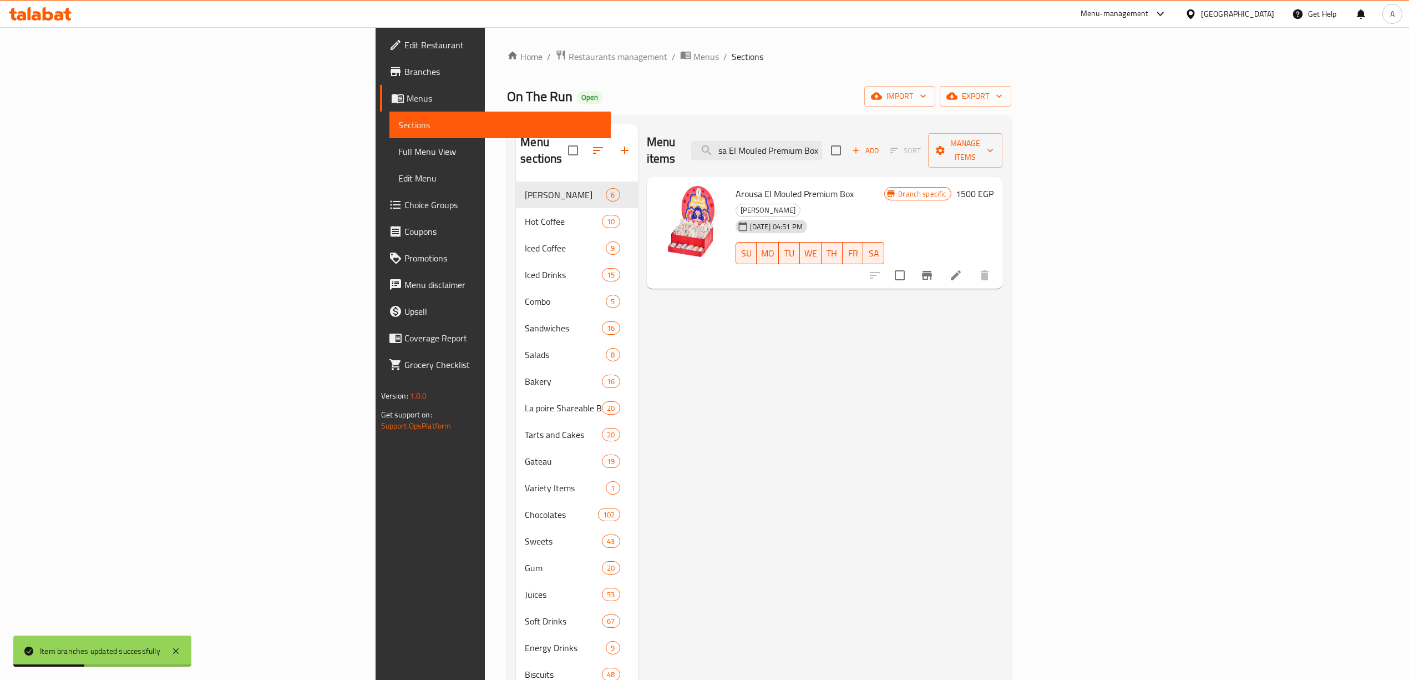
type input "Arousa El Mouled Premium Box"
click at [934, 268] on icon "Branch-specific-item" at bounding box center [926, 274] width 13 height 13
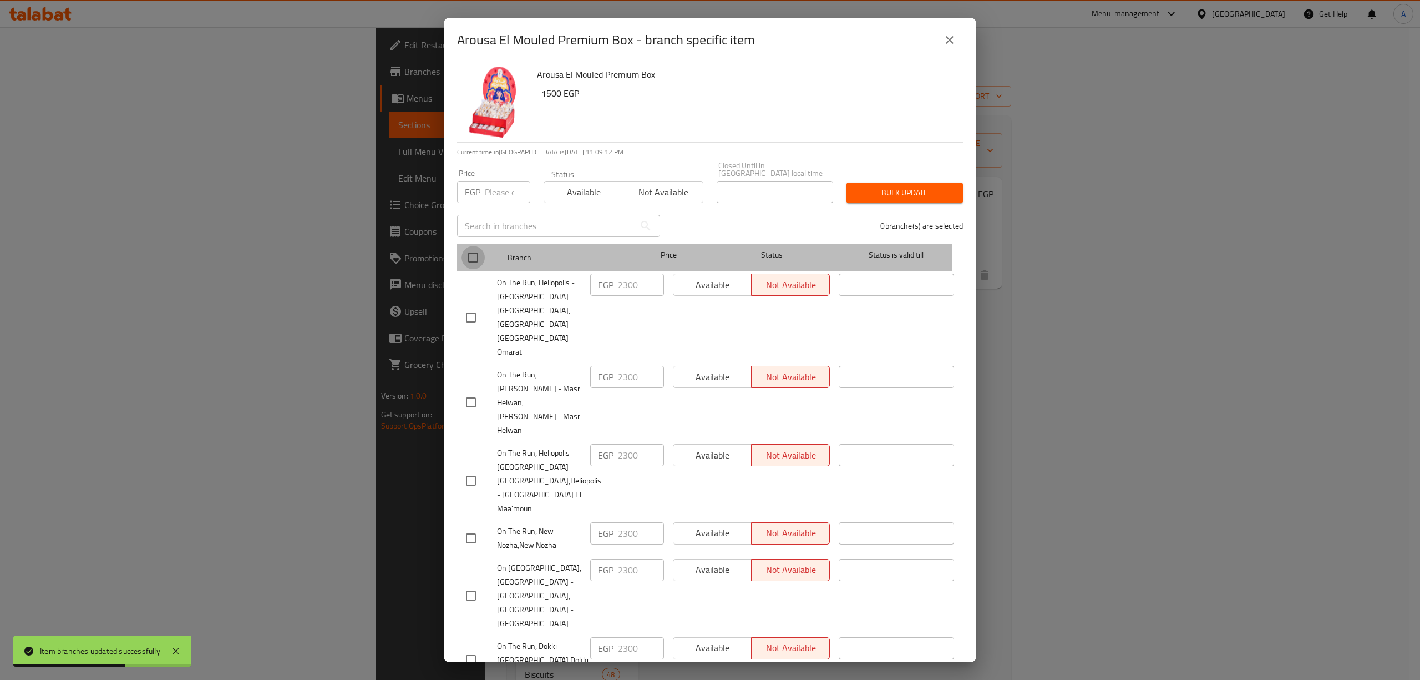
click at [469, 249] on input "checkbox" at bounding box center [473, 257] width 23 height 23
checkbox input "true"
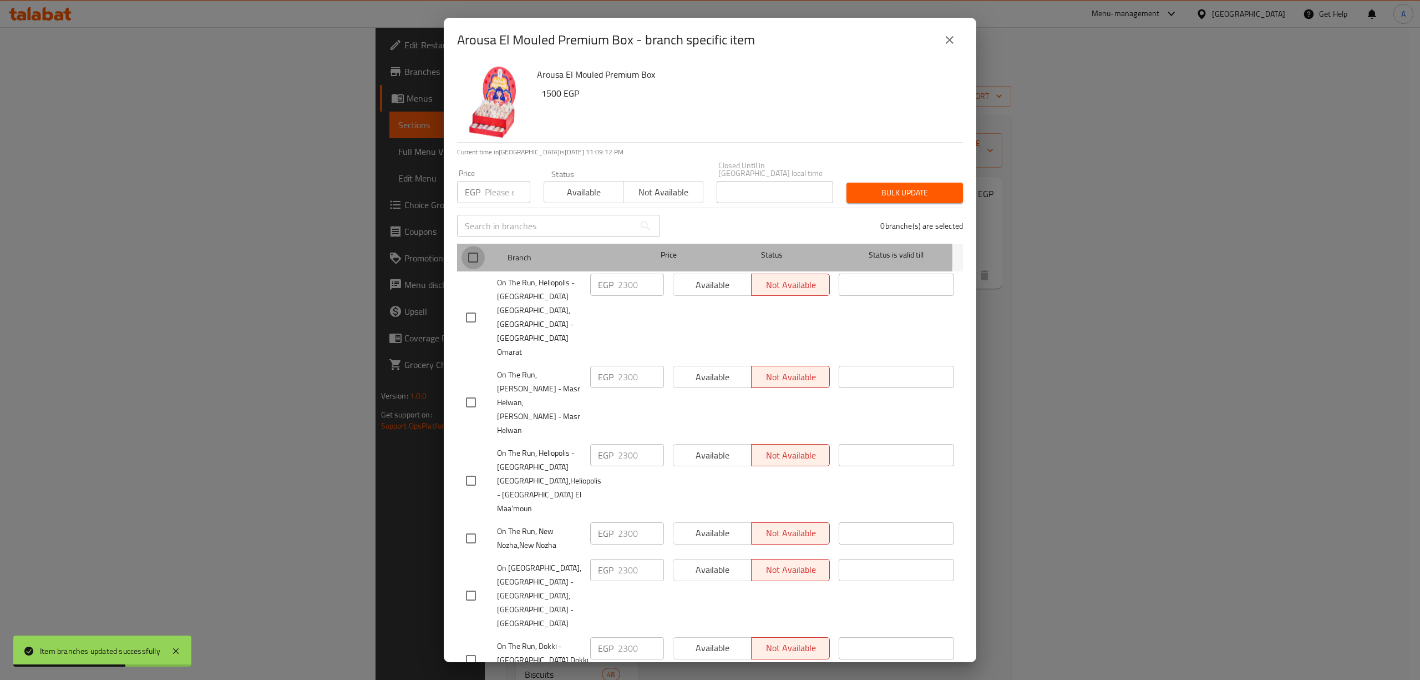
checkbox input "true"
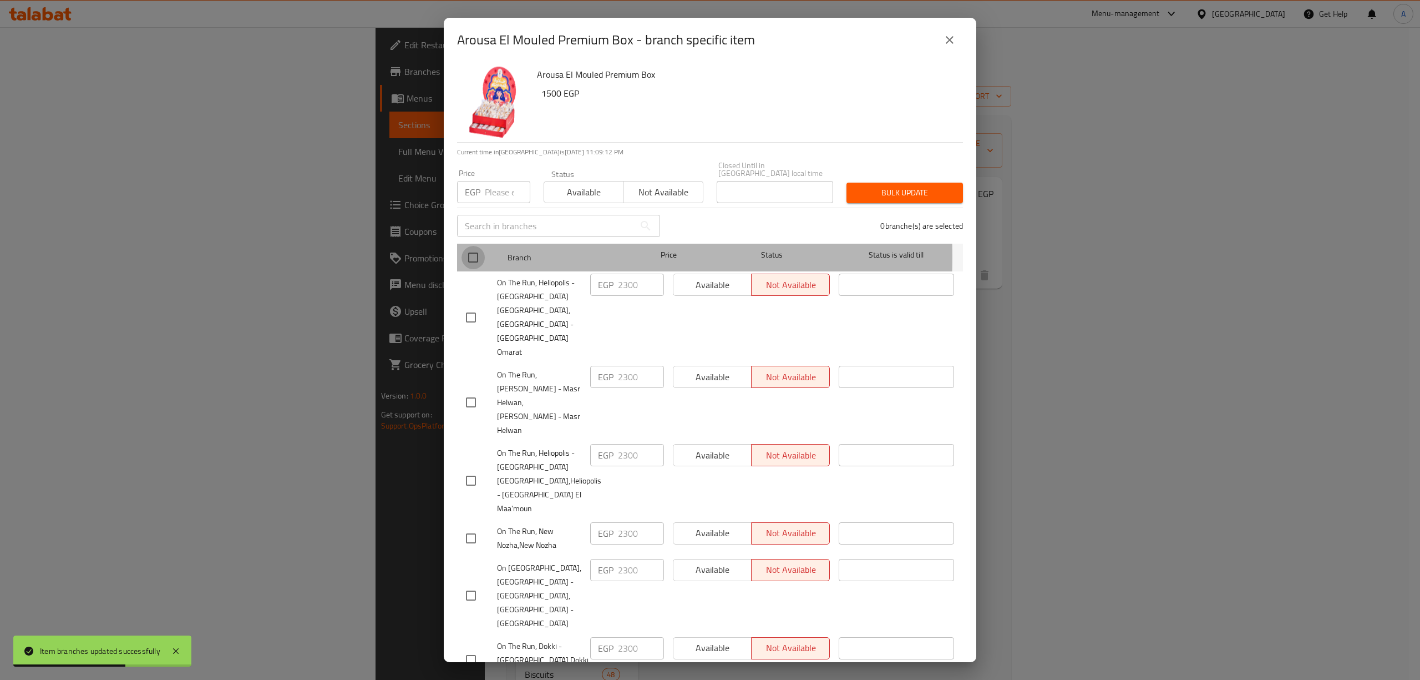
checkbox input "true"
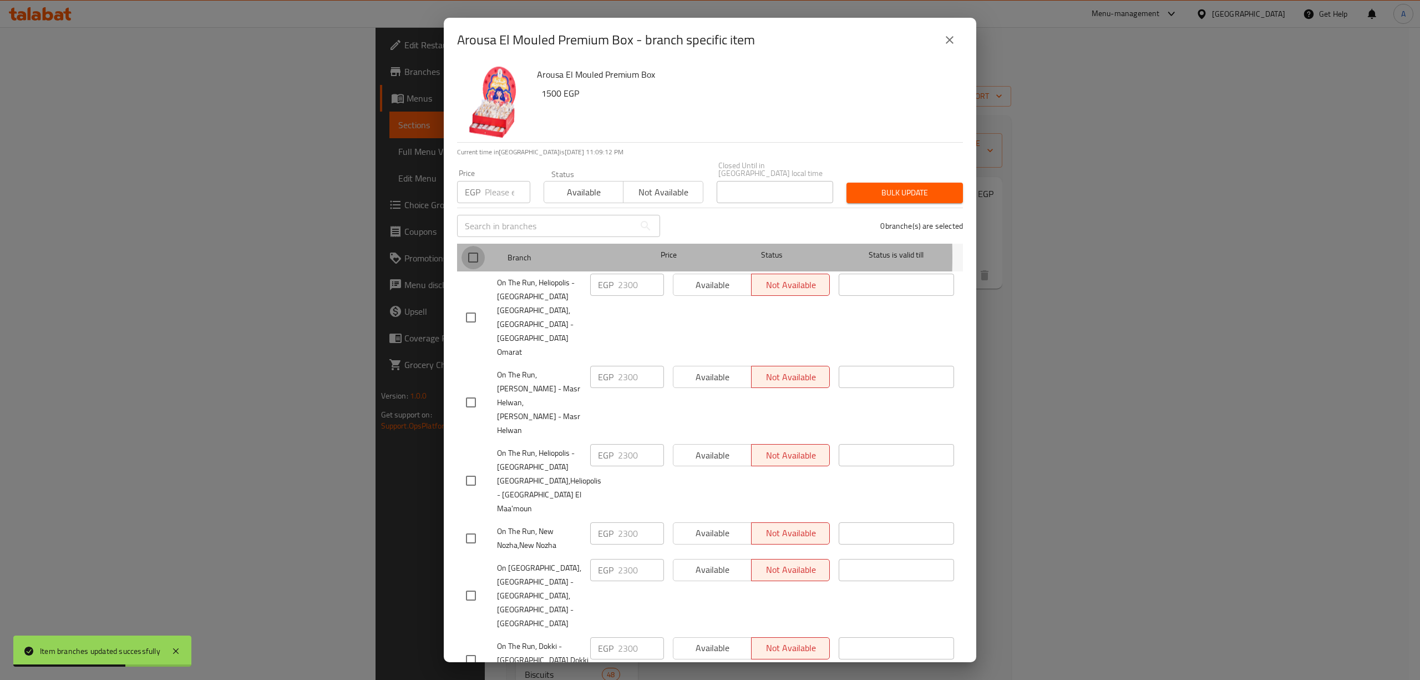
checkbox input "true"
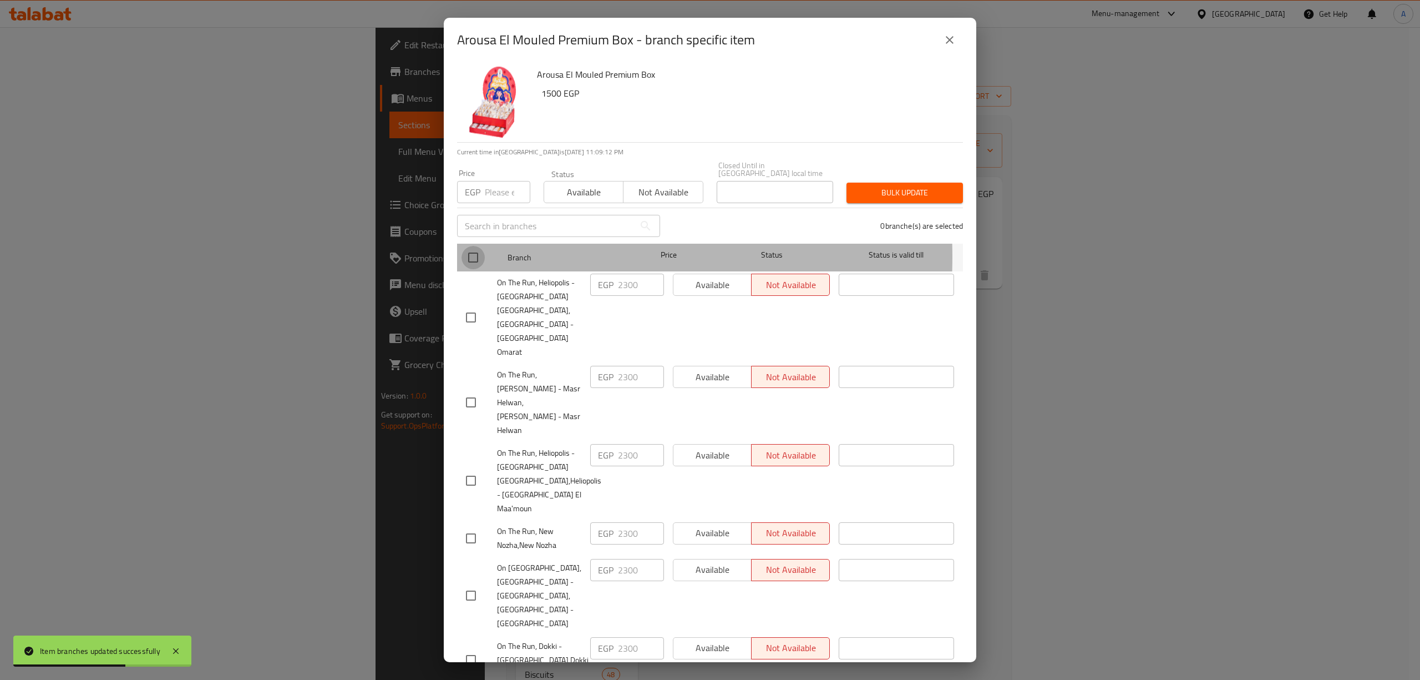
checkbox input "true"
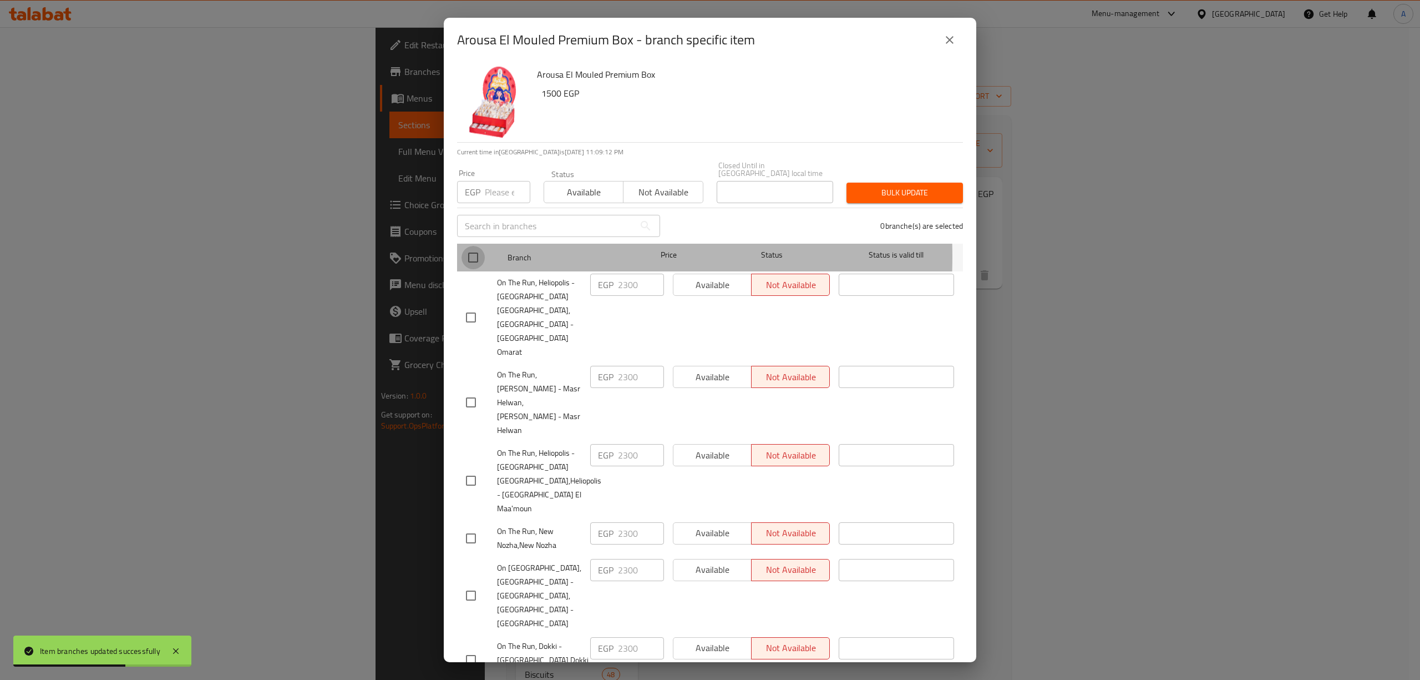
checkbox input "true"
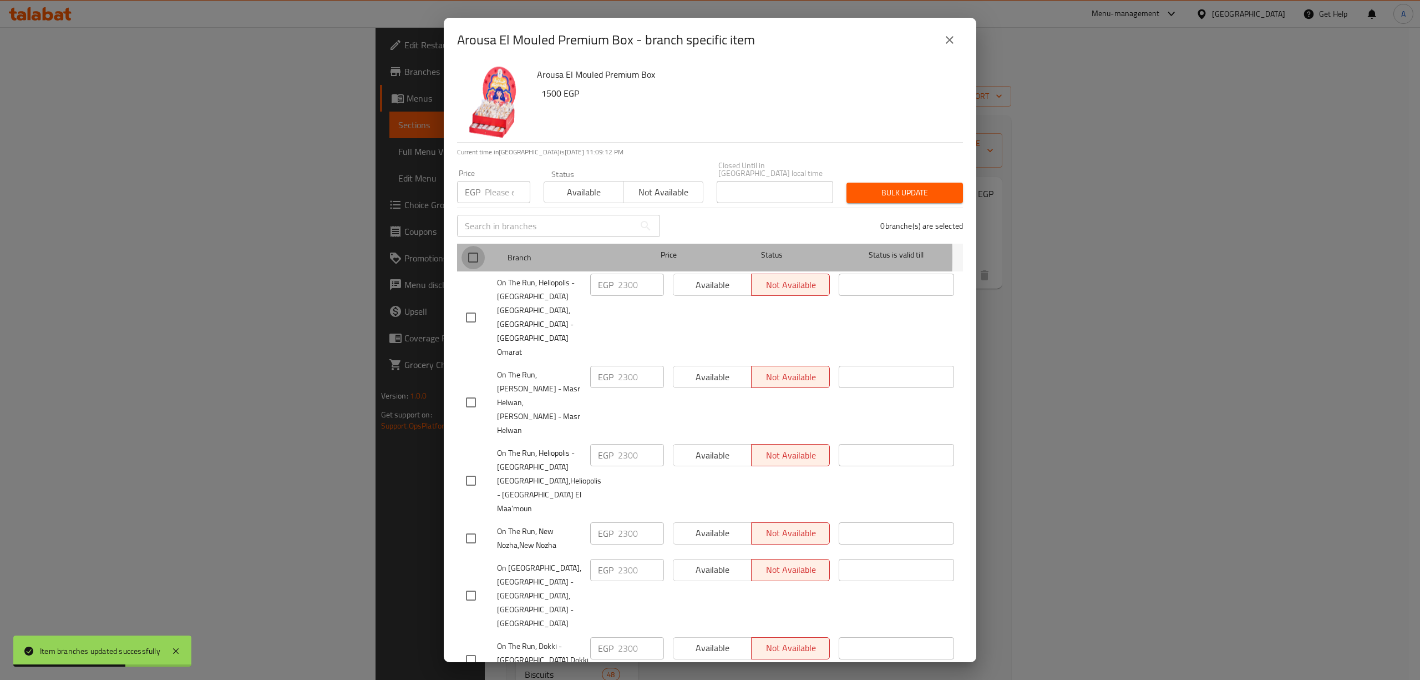
checkbox input "true"
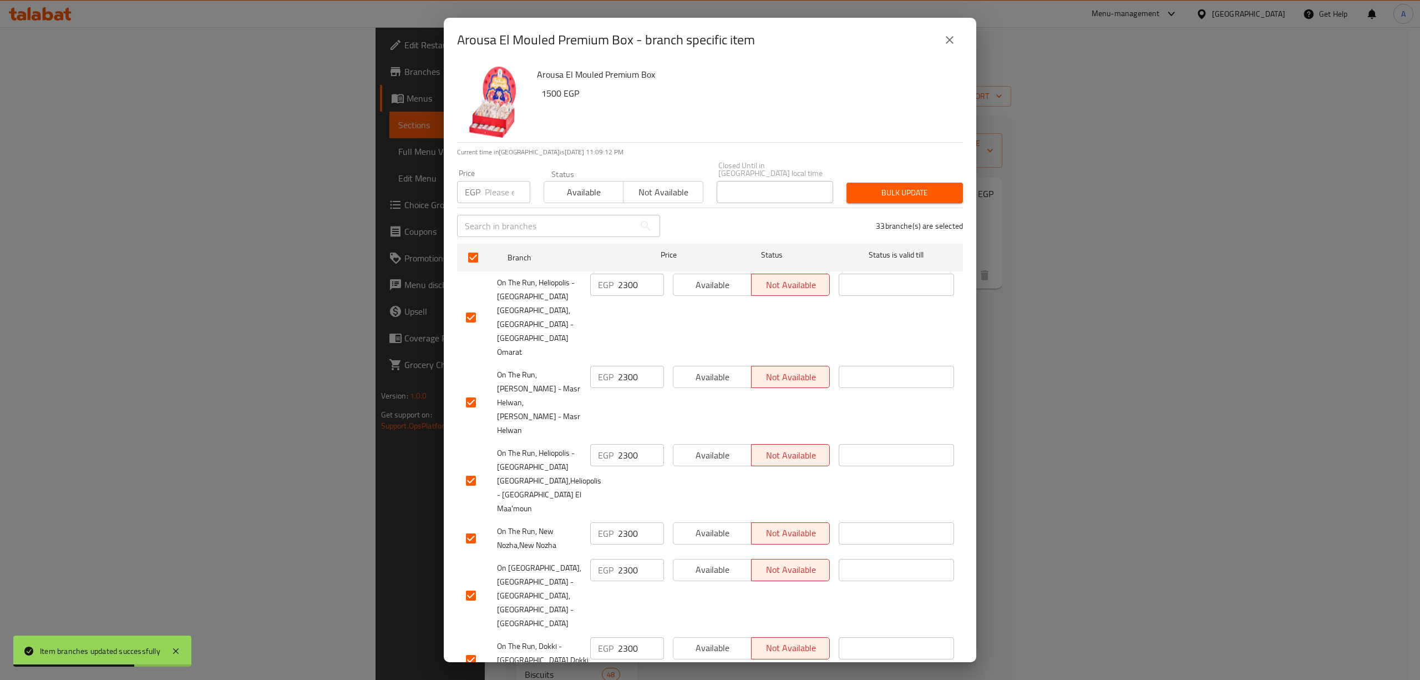
click at [489, 186] on input "number" at bounding box center [507, 192] width 45 height 22
type input "2500"
click at [928, 186] on span "Bulk update" at bounding box center [904, 193] width 99 height 14
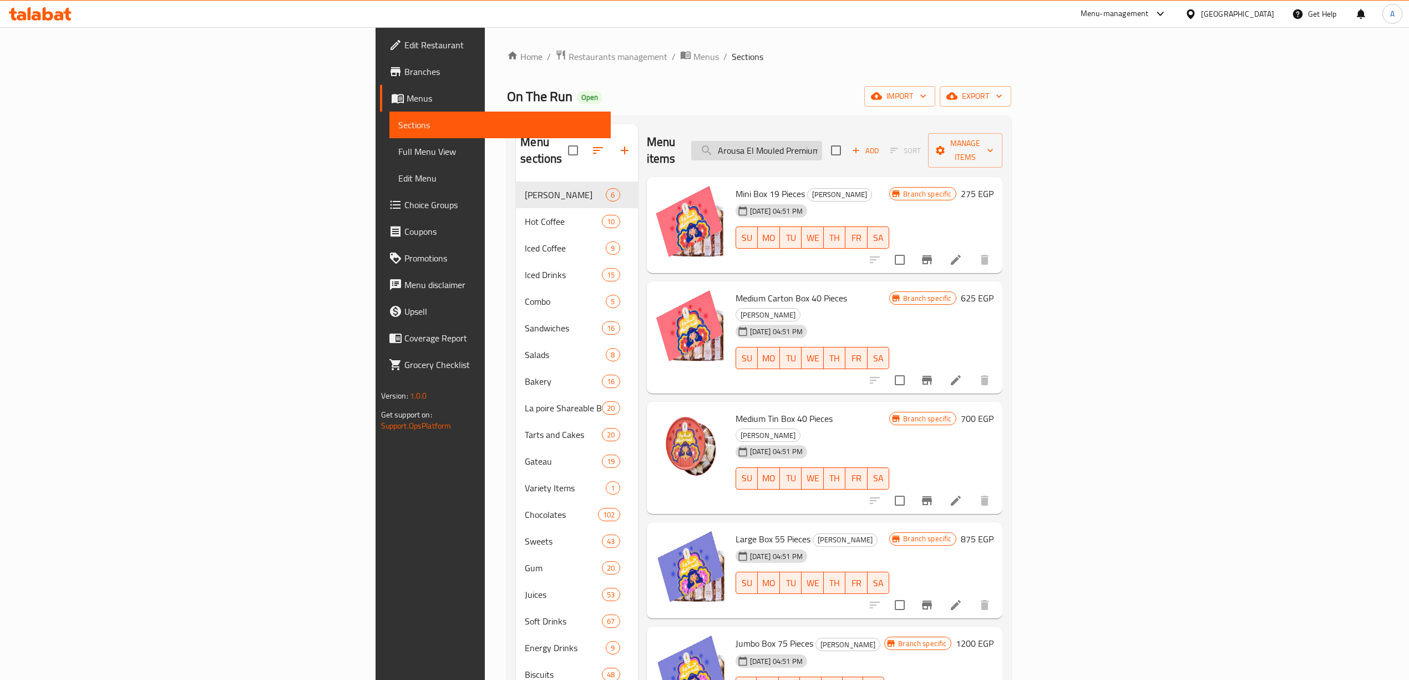
click at [822, 149] on input "Arousa El Mouled Premium Box" at bounding box center [756, 150] width 131 height 19
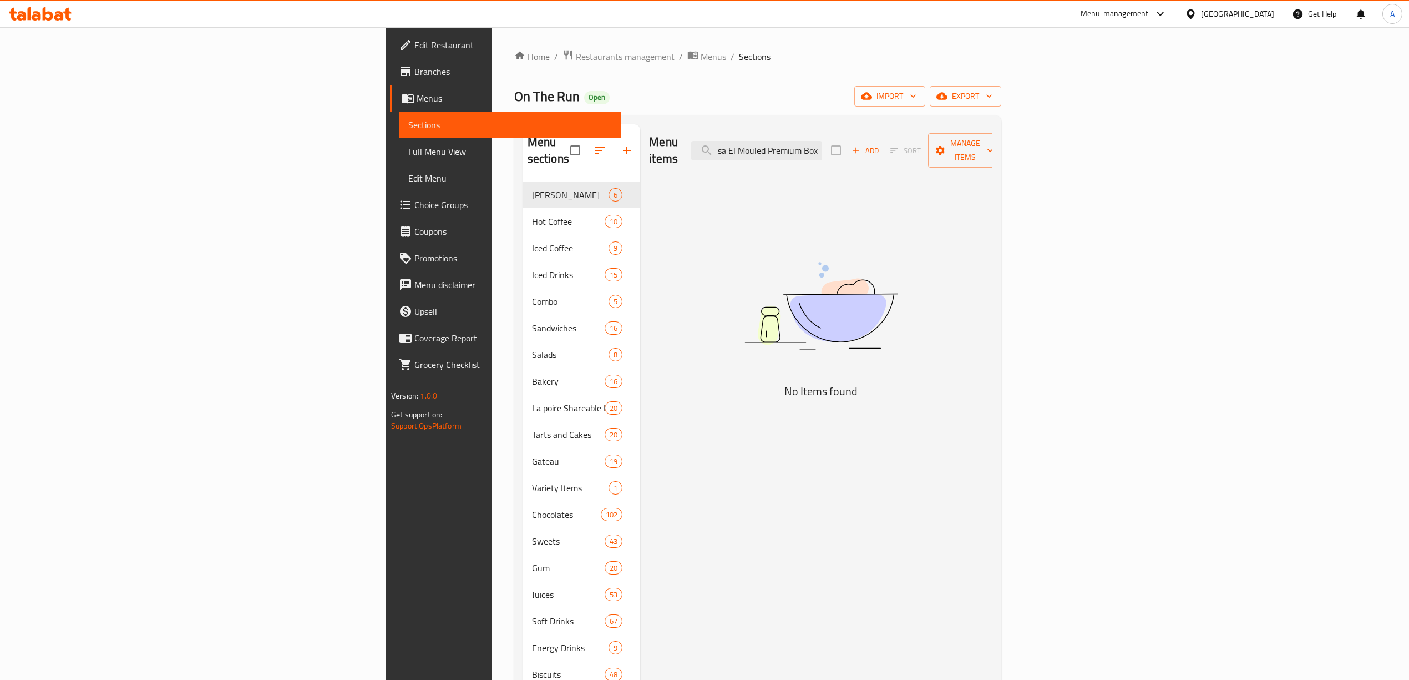
scroll to position [0, 18]
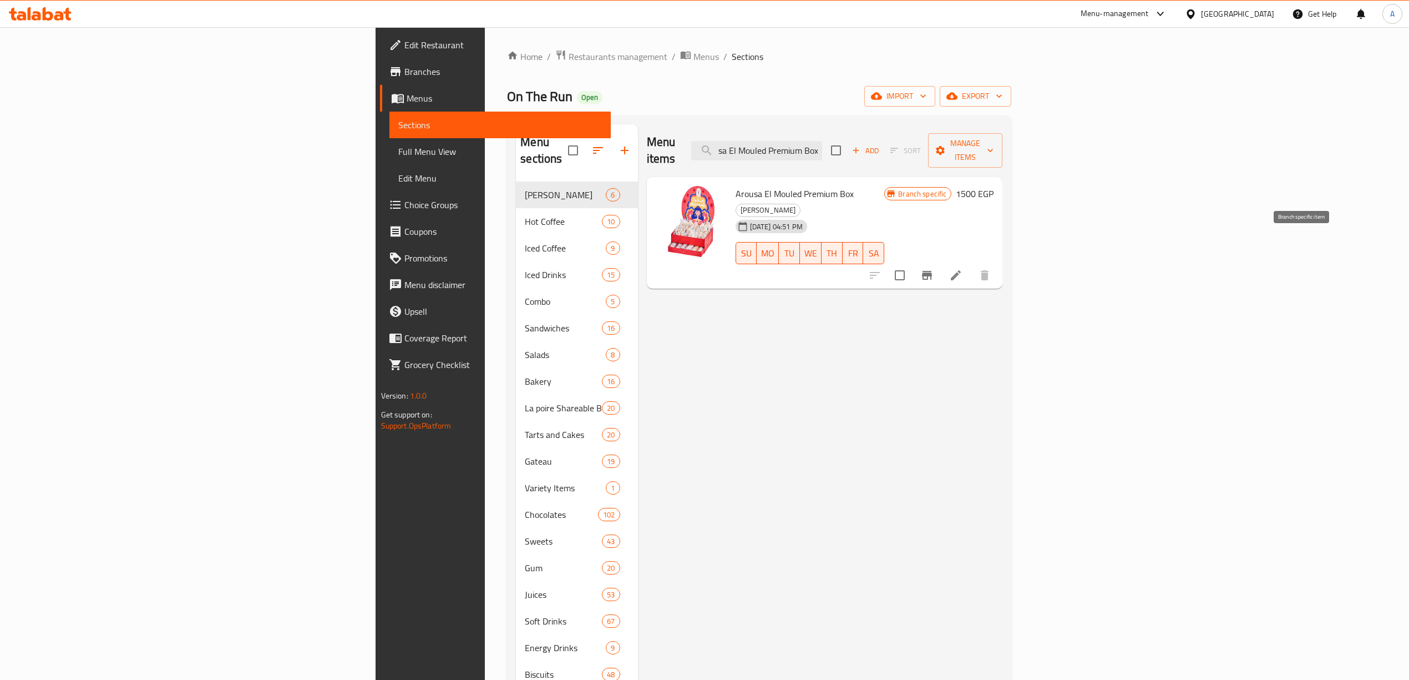
click at [934, 268] on icon "Branch-specific-item" at bounding box center [926, 274] width 13 height 13
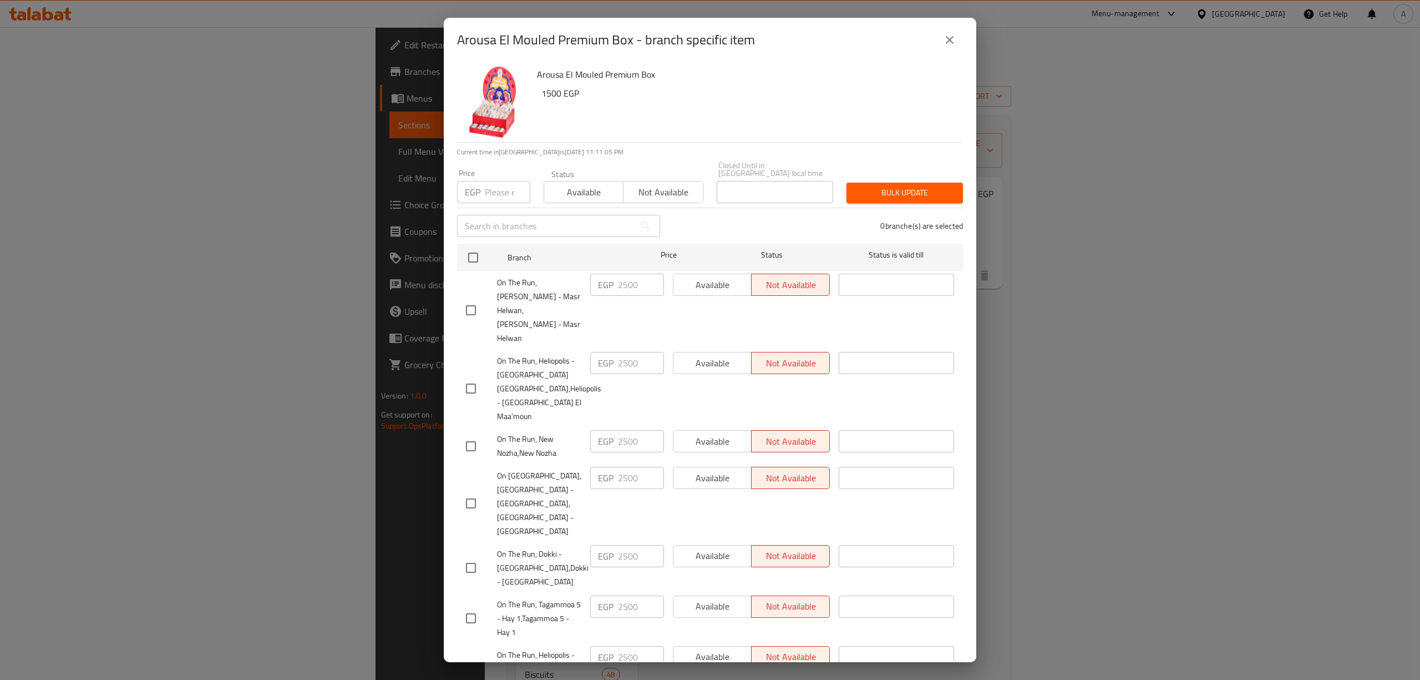
click at [951, 40] on icon "close" at bounding box center [949, 39] width 13 height 13
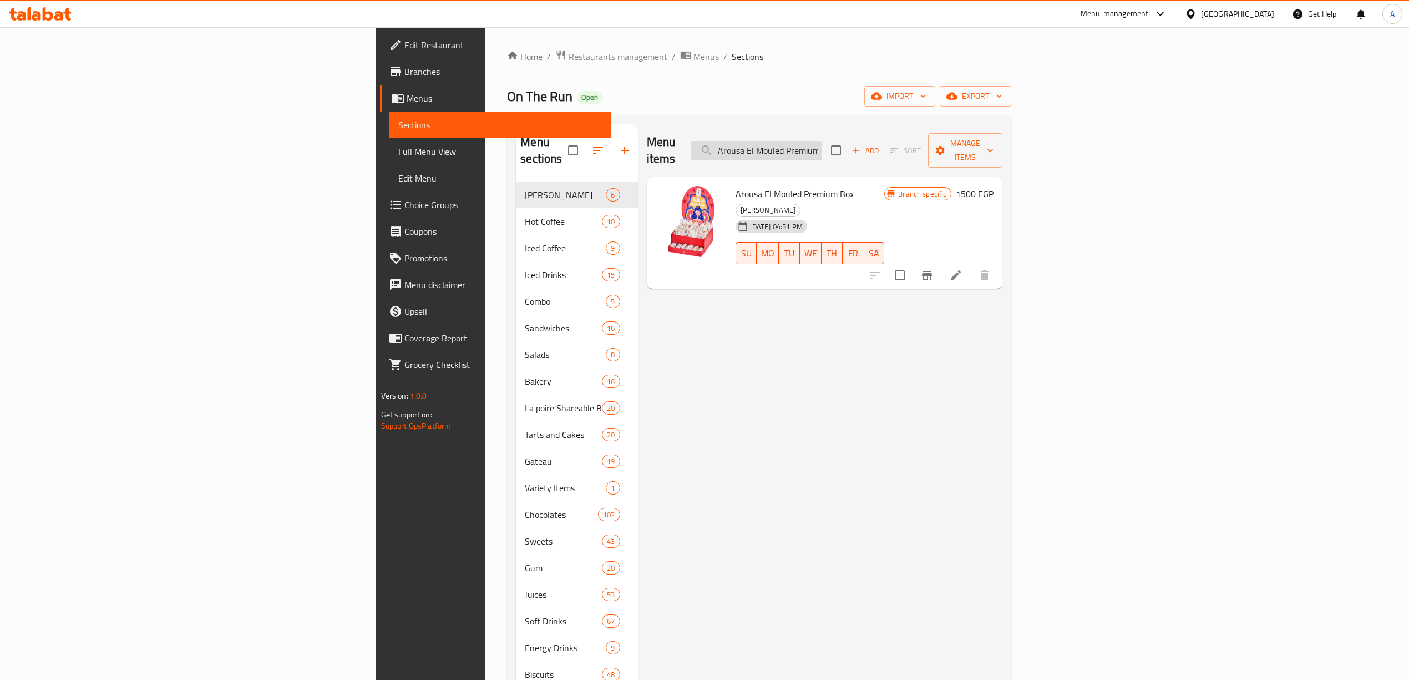
click at [822, 141] on input "Arousa El Mouled Premium Box" at bounding box center [756, 150] width 131 height 19
paste input "Jumbo Box 75 Pieces"
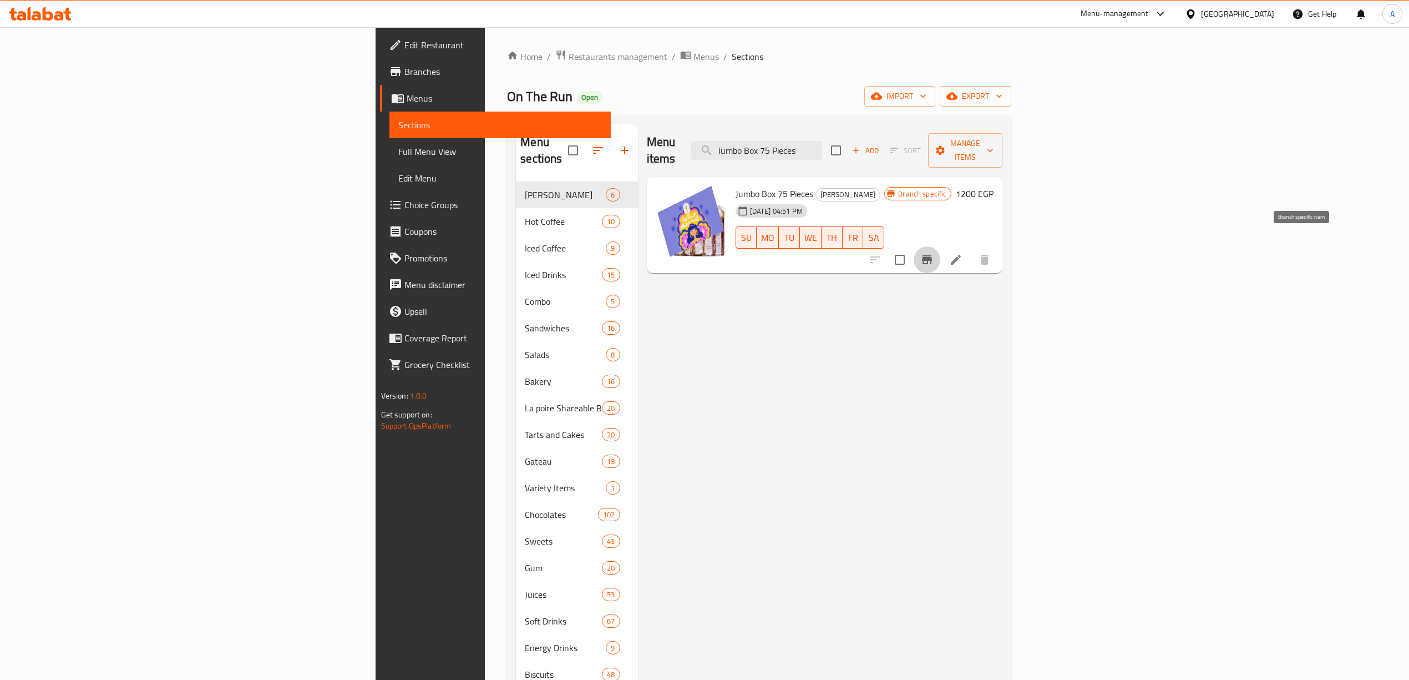
click at [934, 253] on icon "Branch-specific-item" at bounding box center [926, 259] width 13 height 13
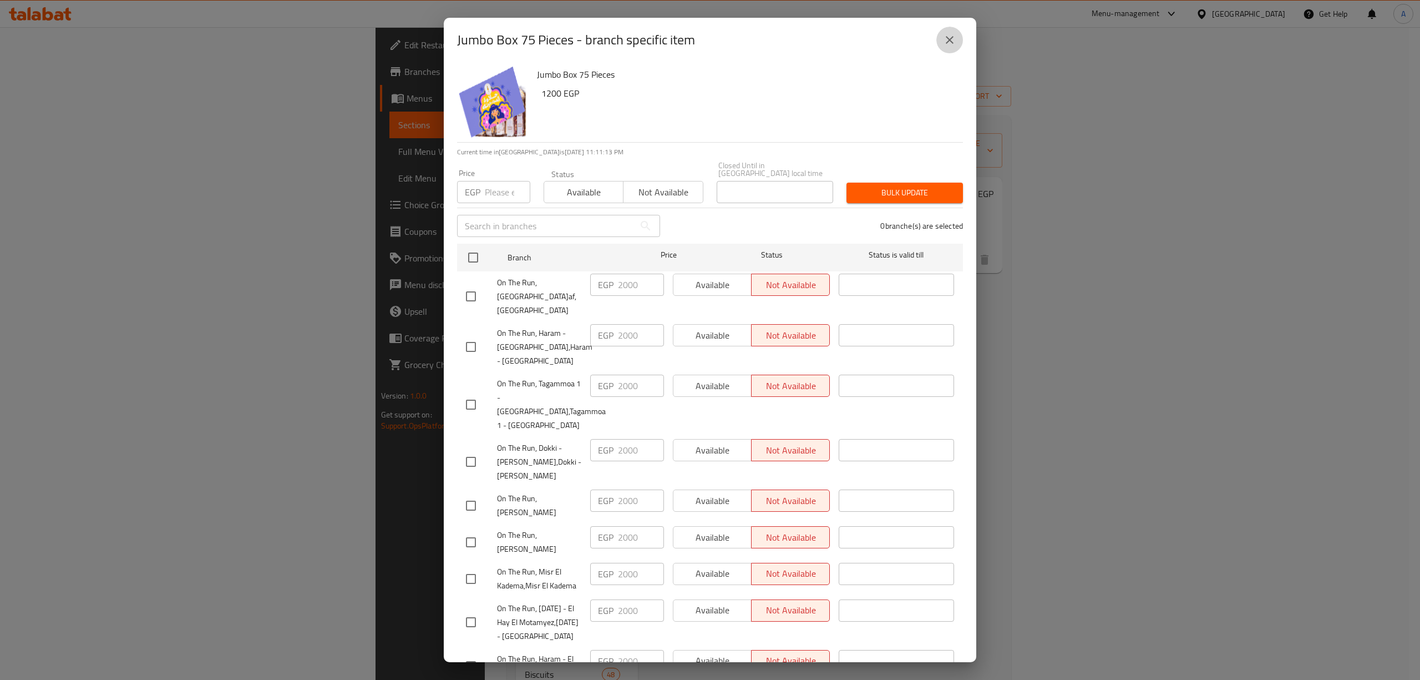
click at [953, 37] on icon "close" at bounding box center [950, 40] width 8 height 8
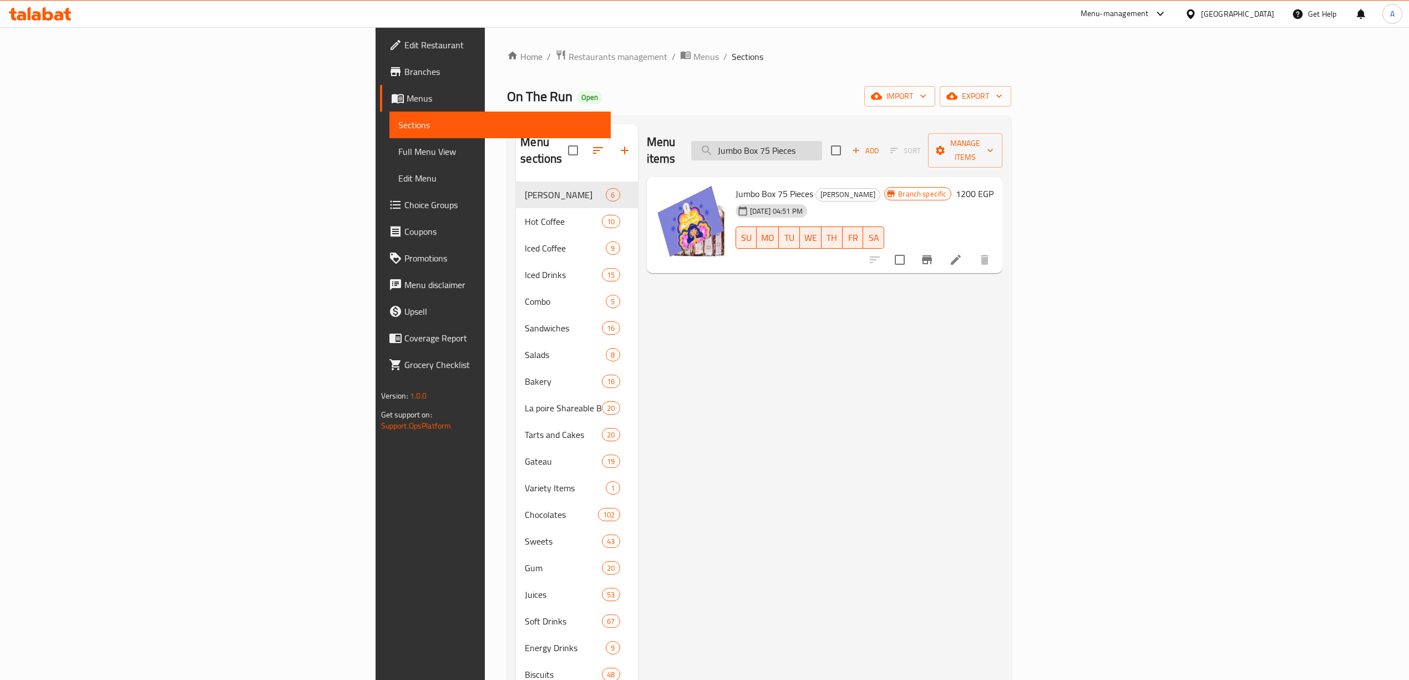
click at [822, 150] on input "Jumbo Box 75 Pieces" at bounding box center [756, 150] width 131 height 19
paste input "Medium Tin Box 40"
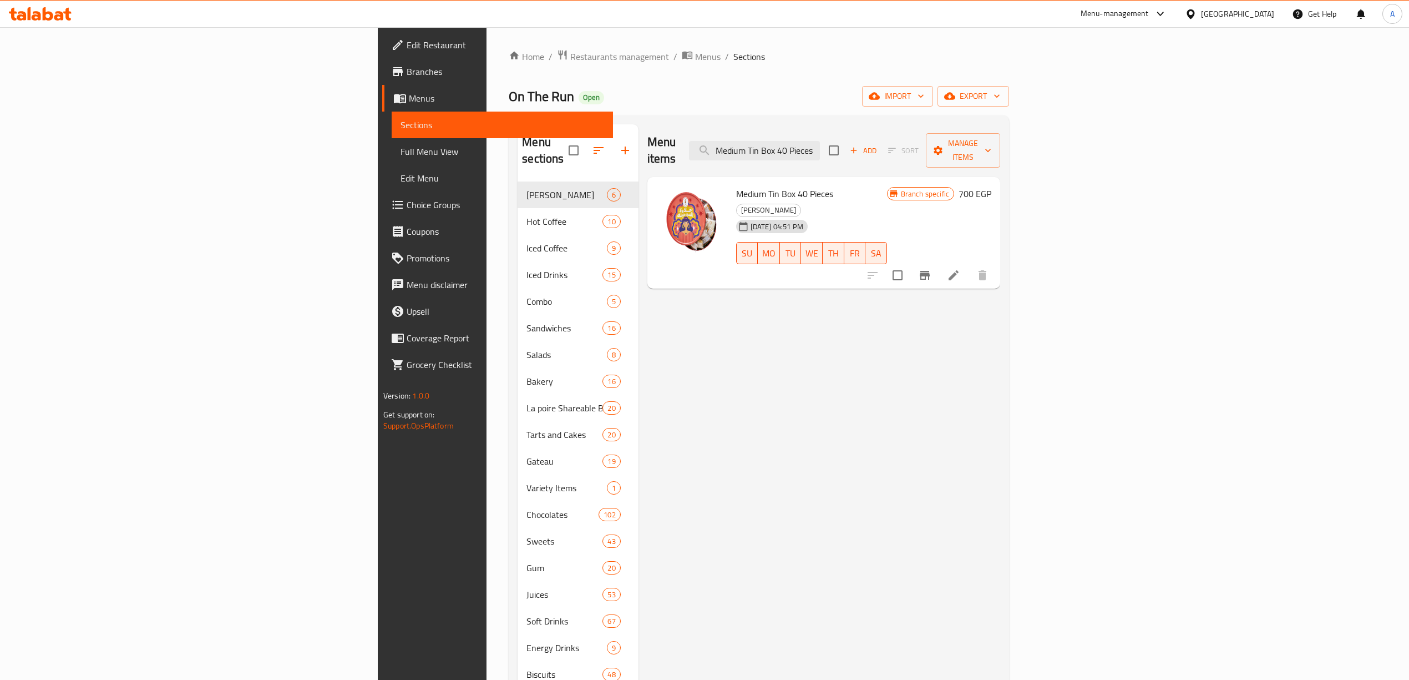
type input "Medium Tin Box 40 Pieces"
click at [930, 271] on icon "Branch-specific-item" at bounding box center [925, 275] width 10 height 9
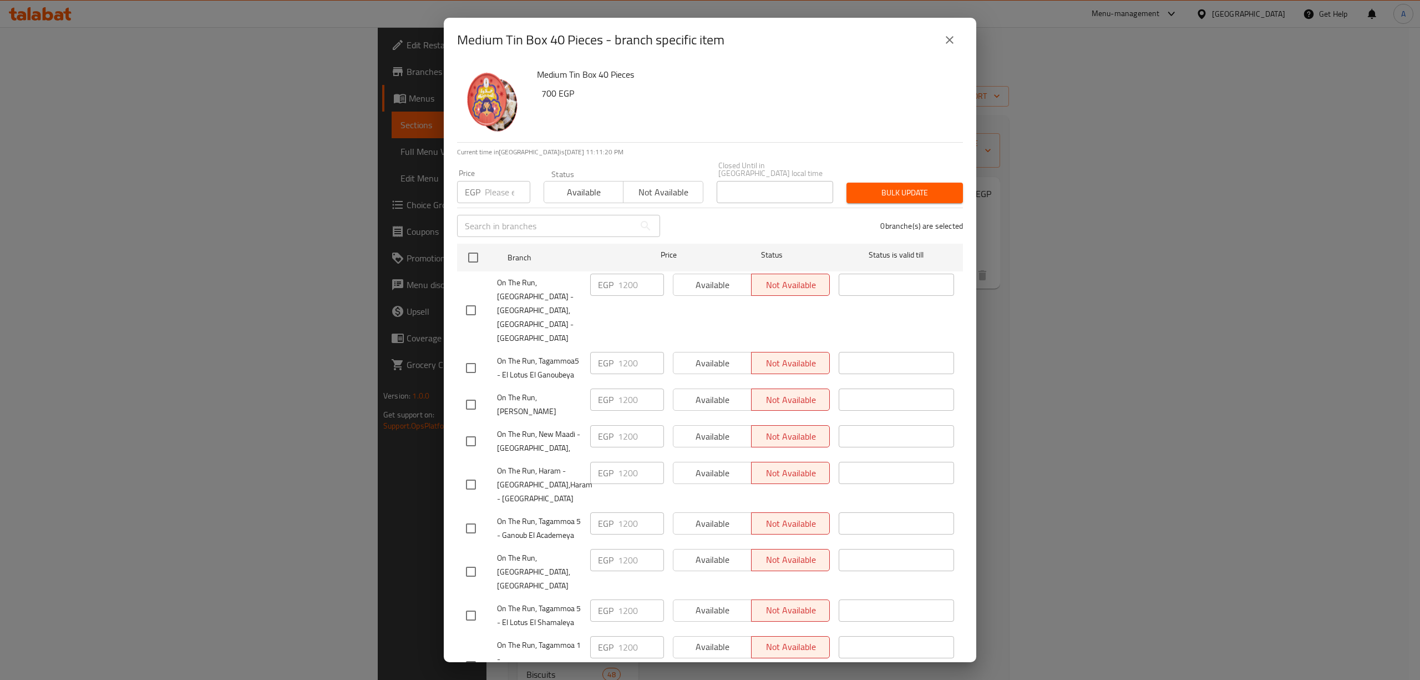
click at [1139, 422] on div "Medium Tin Box 40 Pieces - branch specific item Medium Tin Box 40 Pieces 700 EG…" at bounding box center [710, 340] width 1420 height 680
click at [952, 38] on icon "close" at bounding box center [950, 40] width 8 height 8
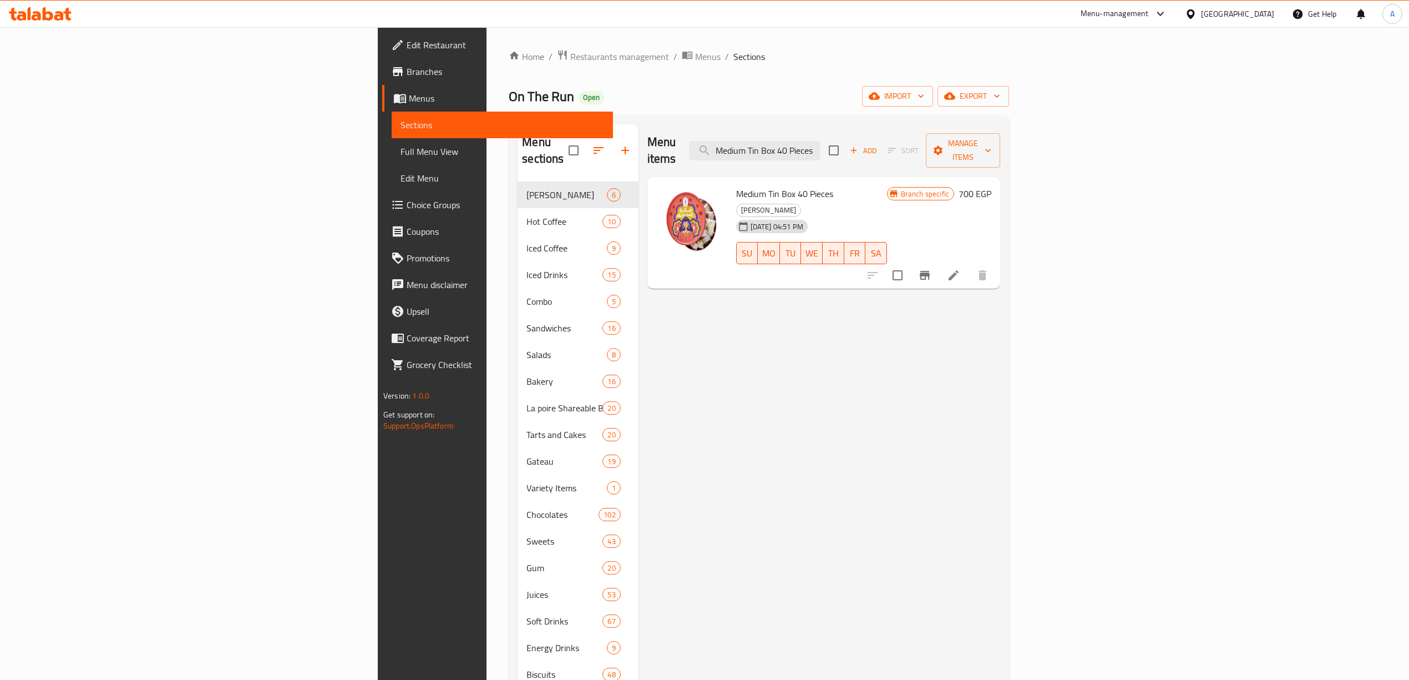
click at [1000, 455] on div "Menu items Medium Tin Box 40 Pieces Add Sort Manage items Medium Tin Box 40 Pie…" at bounding box center [819, 567] width 362 height 887
click at [1000, 99] on span "export" at bounding box center [973, 96] width 54 height 14
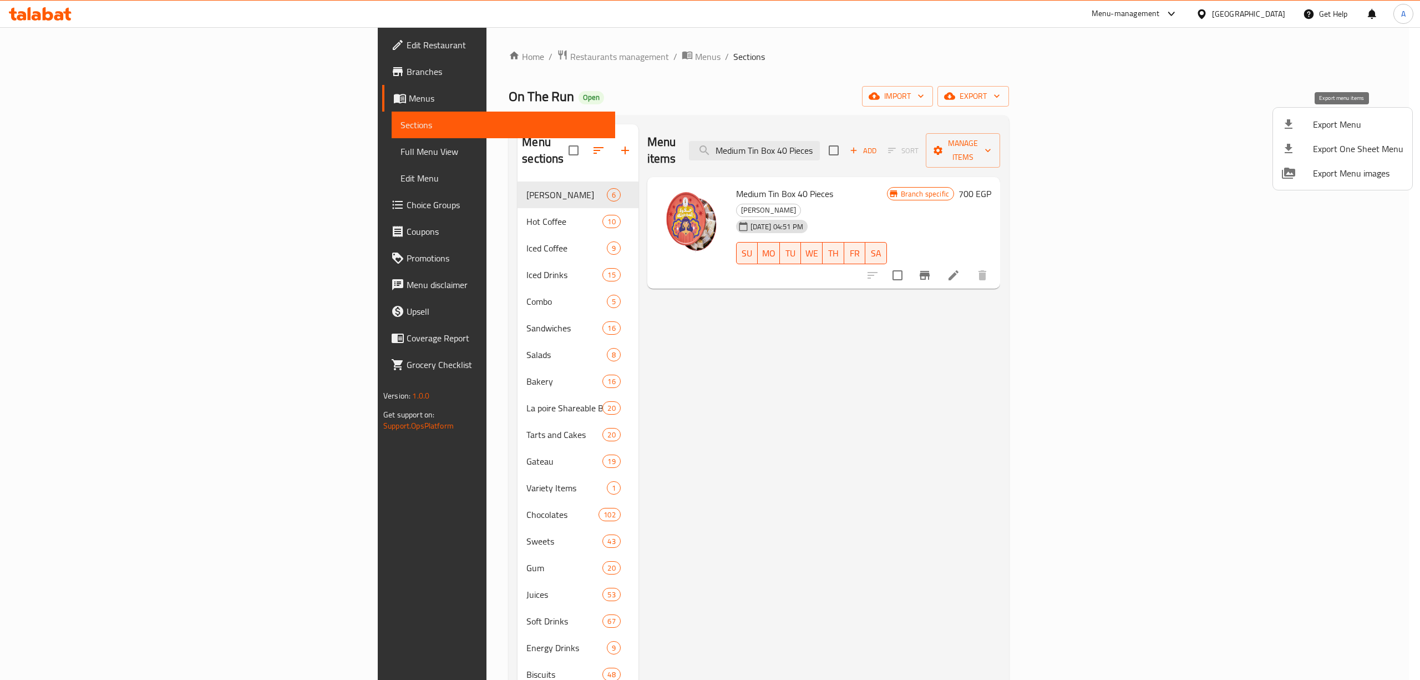
click at [1345, 118] on span "Export Menu" at bounding box center [1358, 124] width 90 height 13
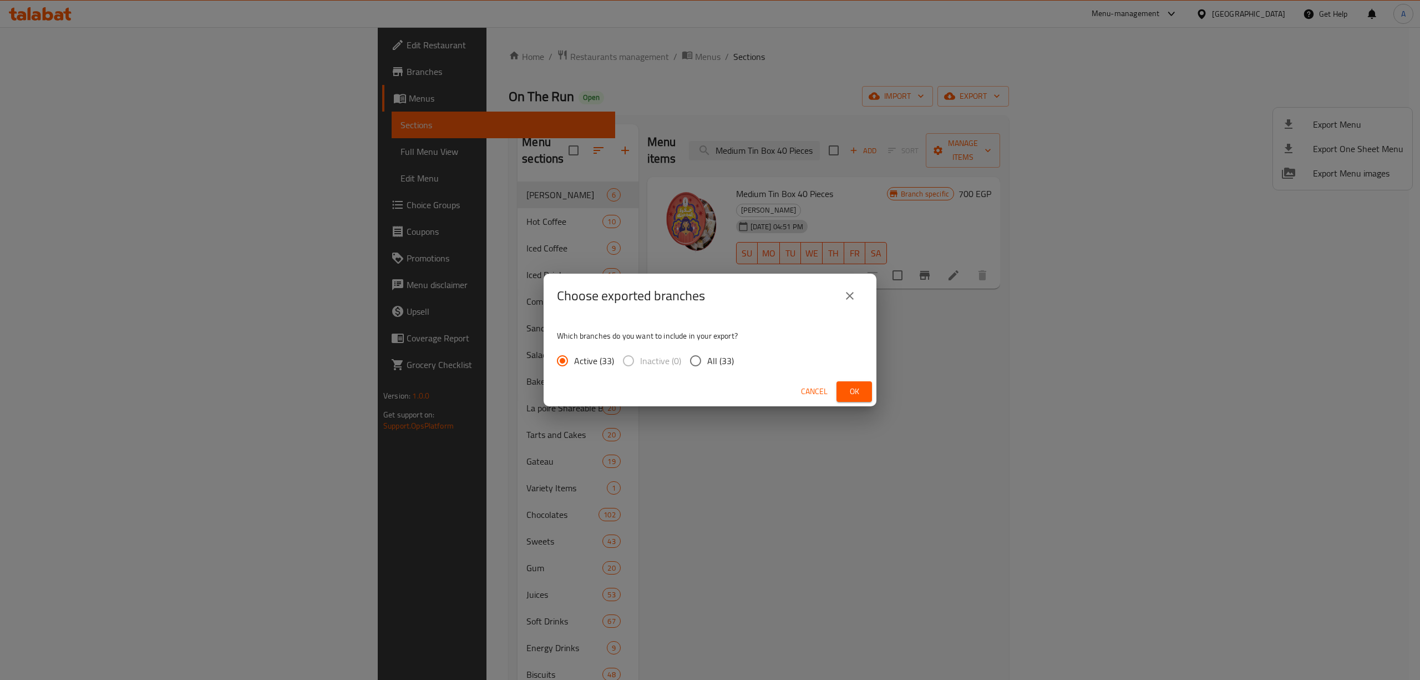
click at [701, 367] on input "All (33)" at bounding box center [695, 360] width 23 height 23
radio input "true"
click at [853, 389] on span "Ok" at bounding box center [854, 391] width 18 height 14
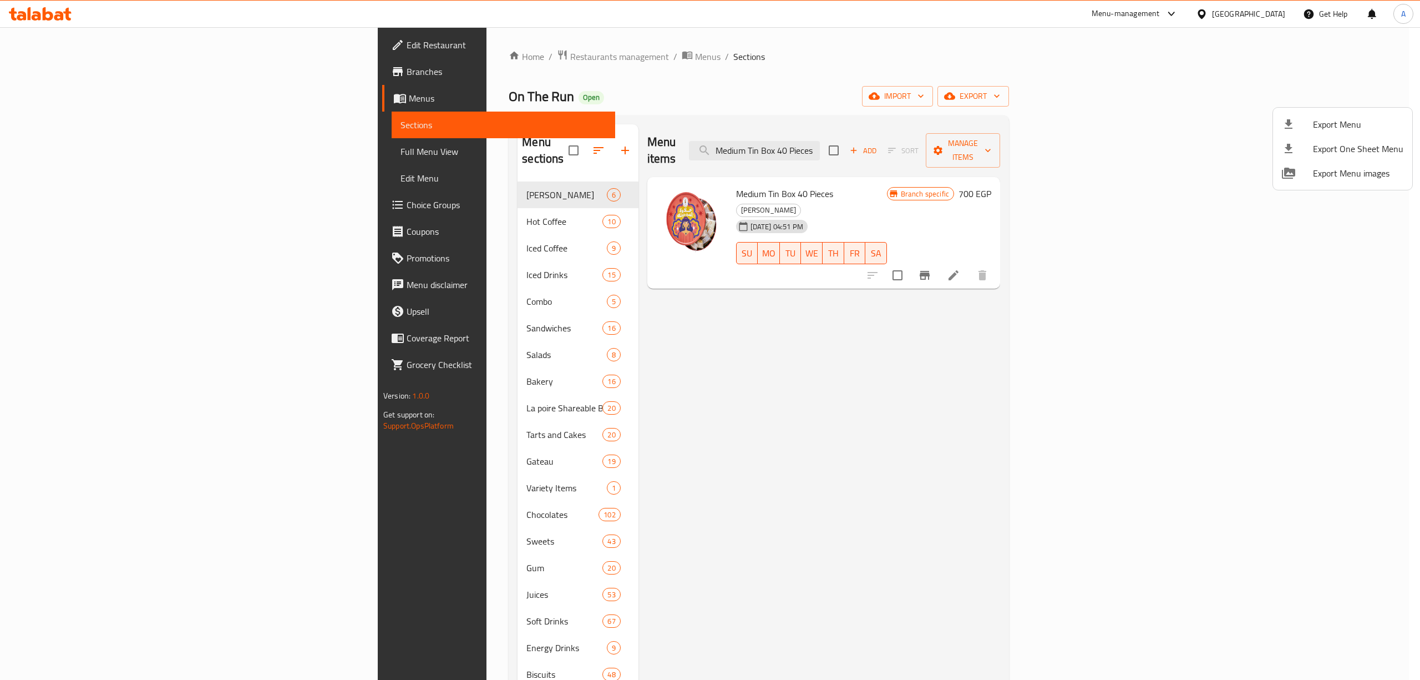
drag, startPoint x: 746, startPoint y: 398, endPoint x: 732, endPoint y: 376, distance: 25.4
click at [746, 398] on div at bounding box center [710, 340] width 1420 height 680
